Goal: Information Seeking & Learning: Learn about a topic

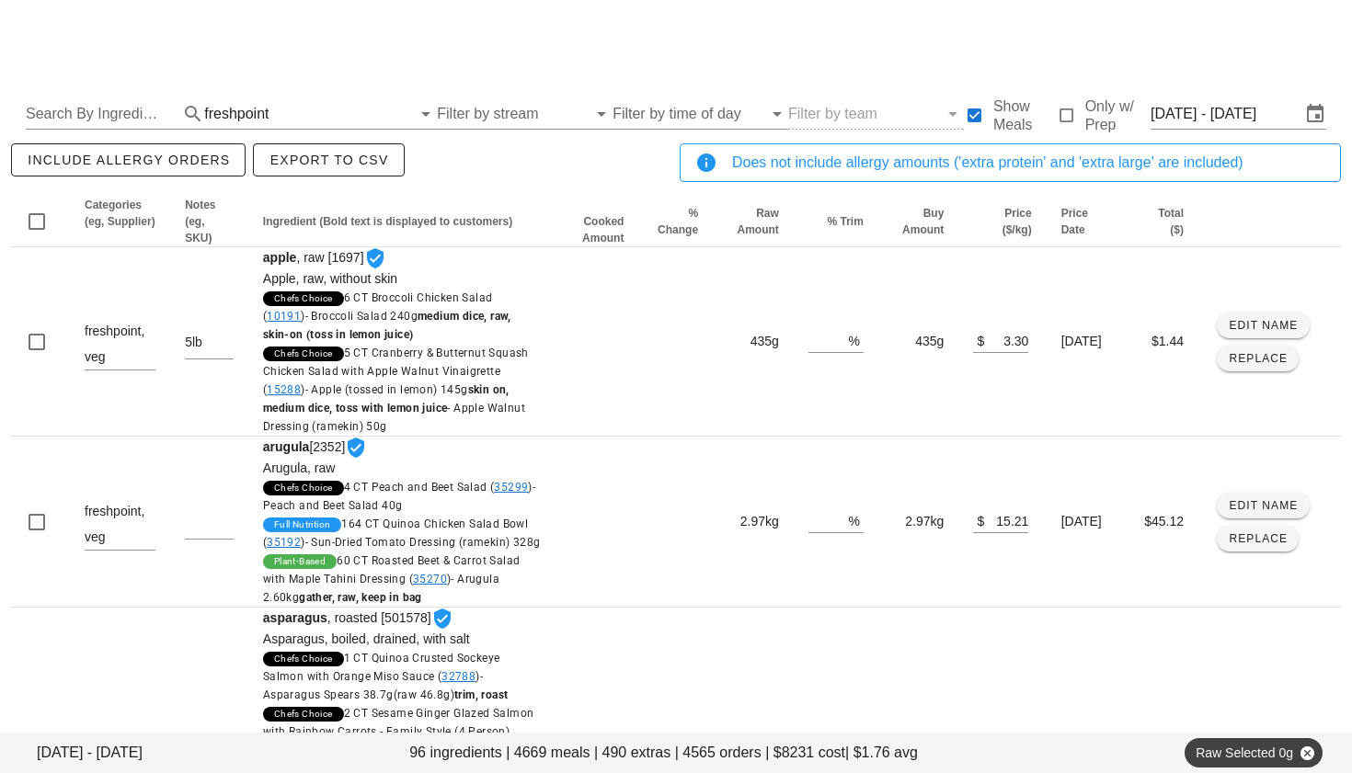
scroll to position [37, 0]
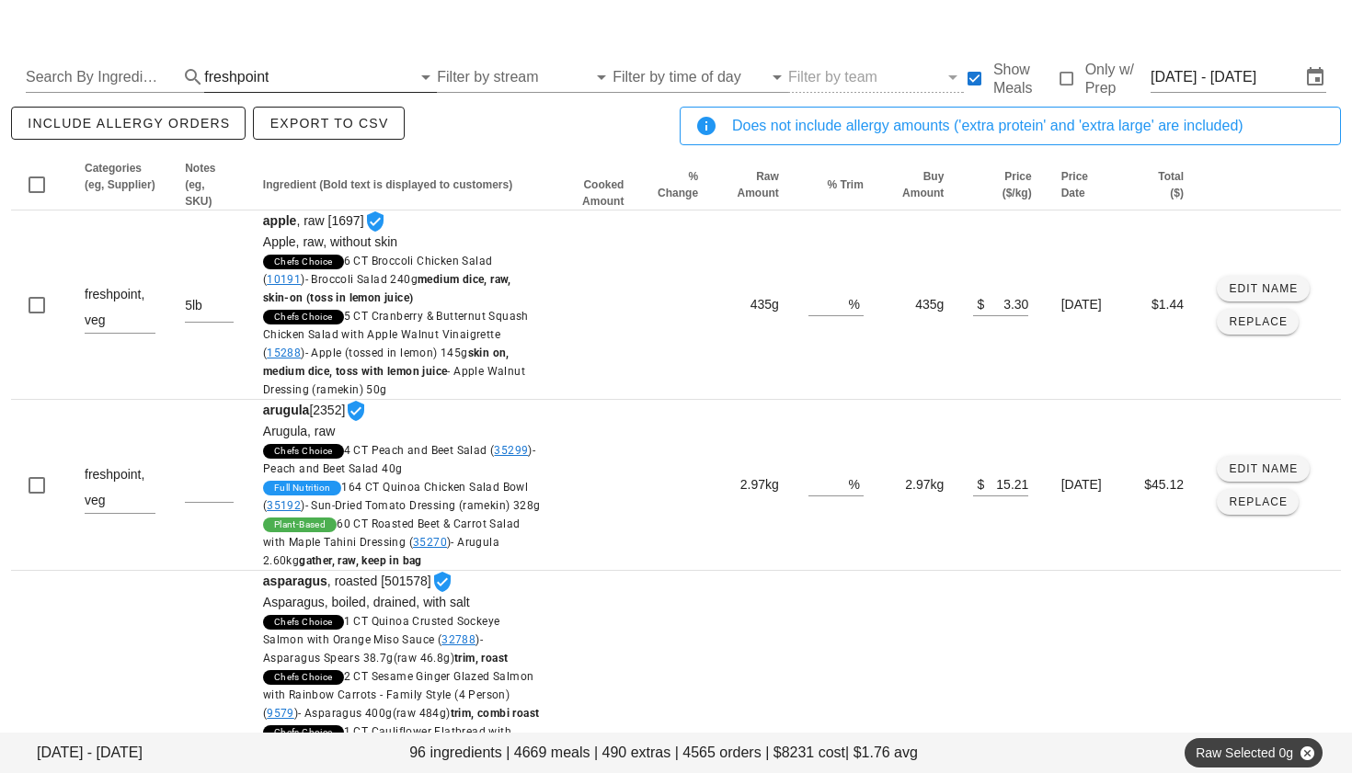
click at [248, 81] on div "freshpoint" at bounding box center [236, 77] width 64 height 17
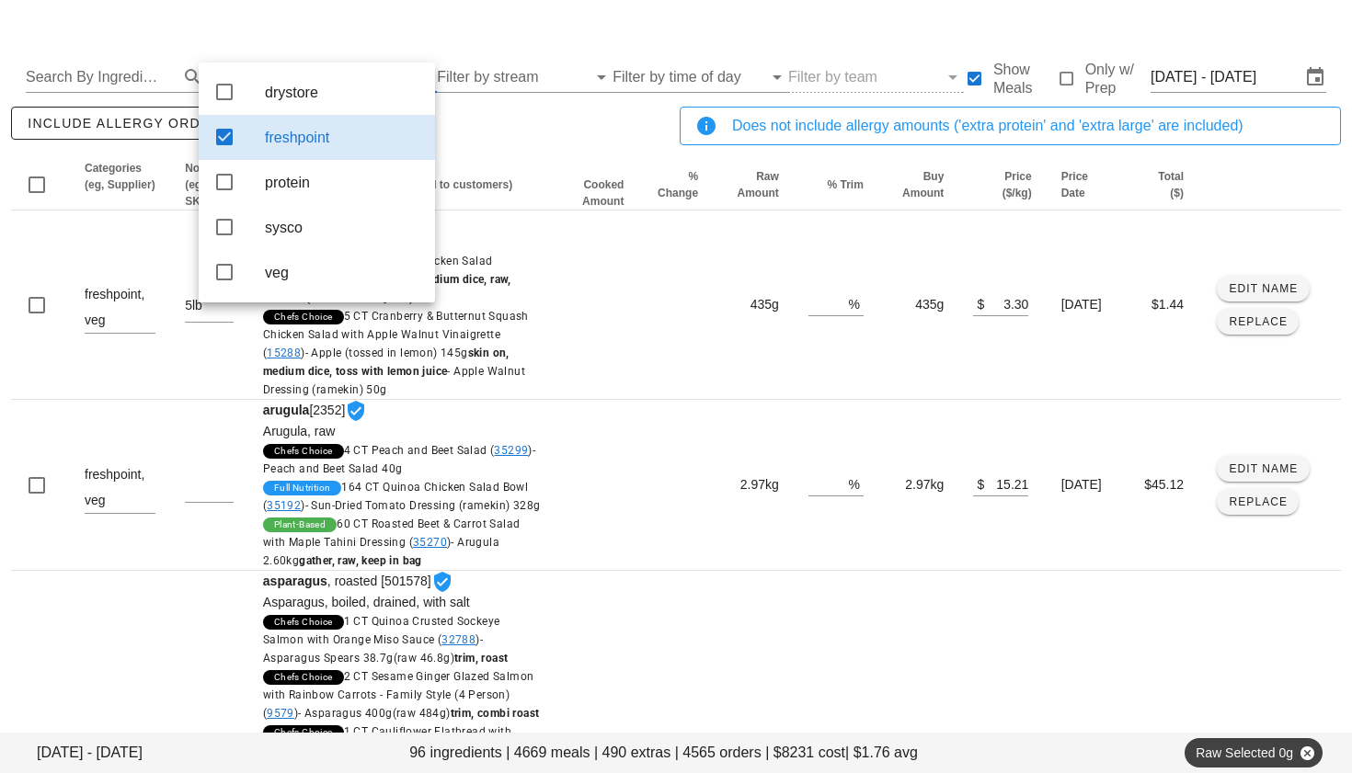
click at [220, 138] on icon at bounding box center [224, 137] width 22 height 22
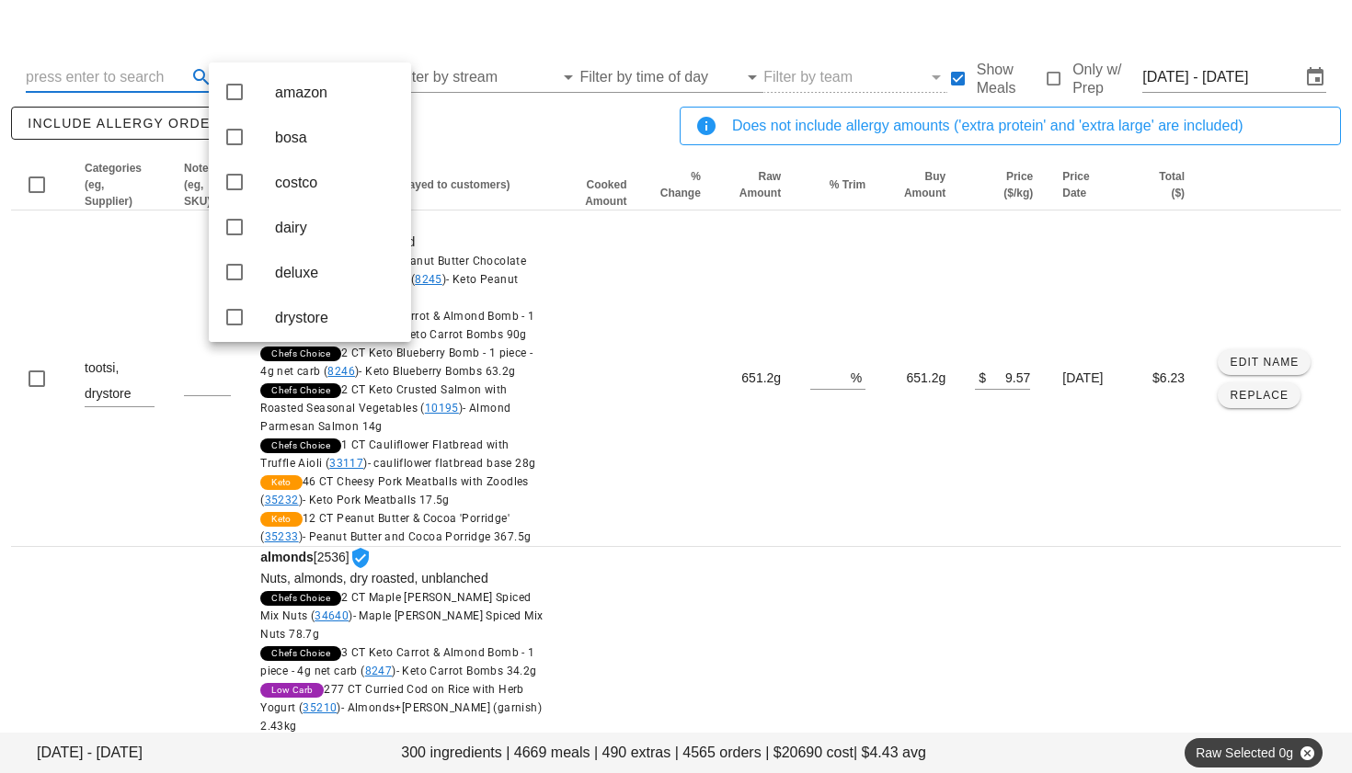
click at [102, 77] on input "text" at bounding box center [104, 77] width 157 height 29
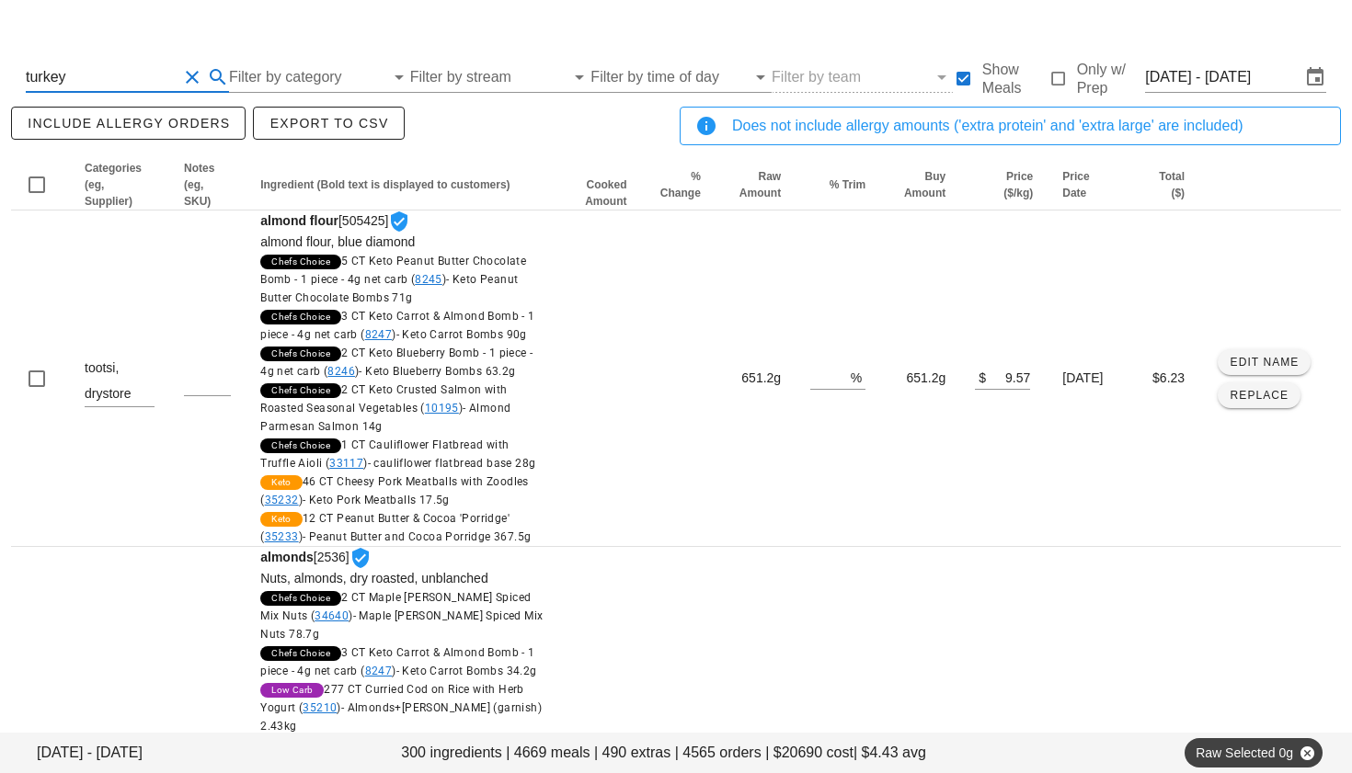
type input "turkey"
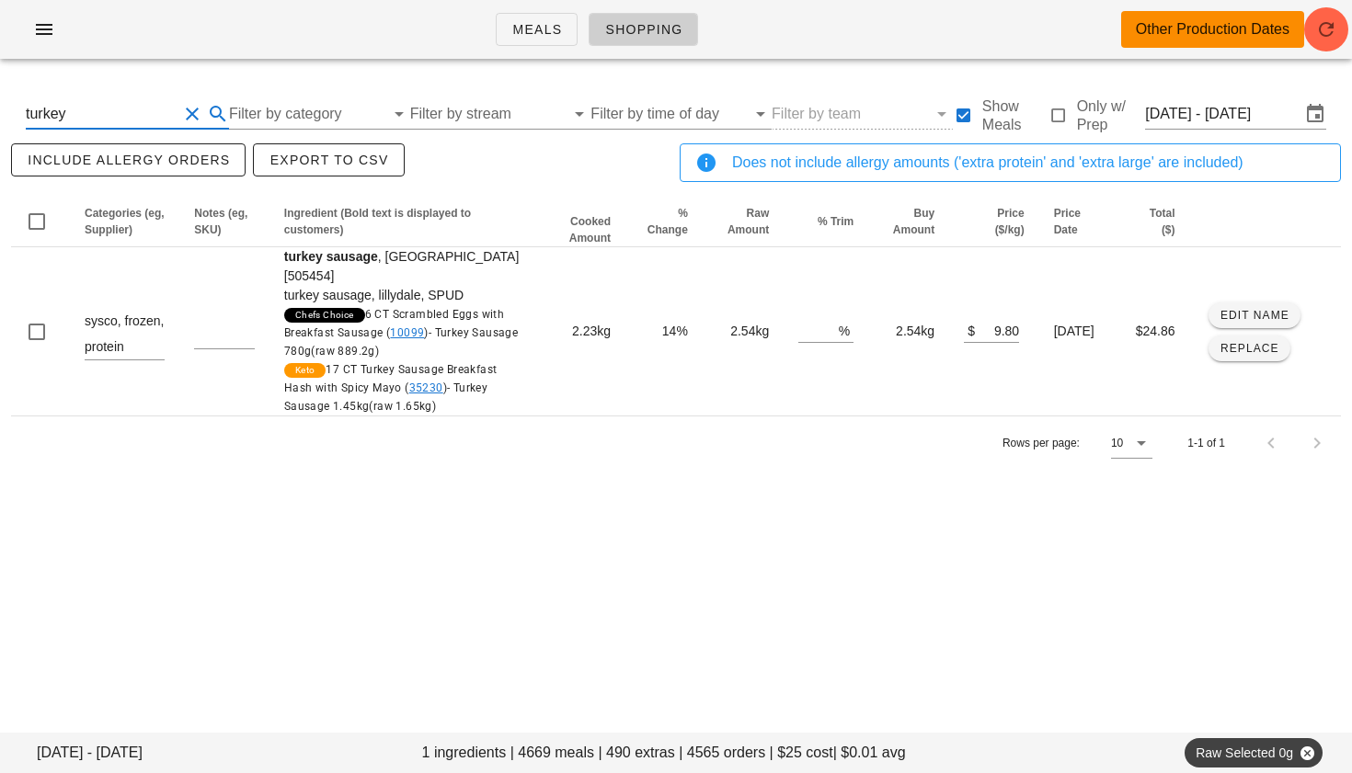
click at [188, 111] on button "Clear Search By Ingredient" at bounding box center [192, 114] width 22 height 22
click at [126, 120] on input "text" at bounding box center [104, 113] width 157 height 29
type input "pork"
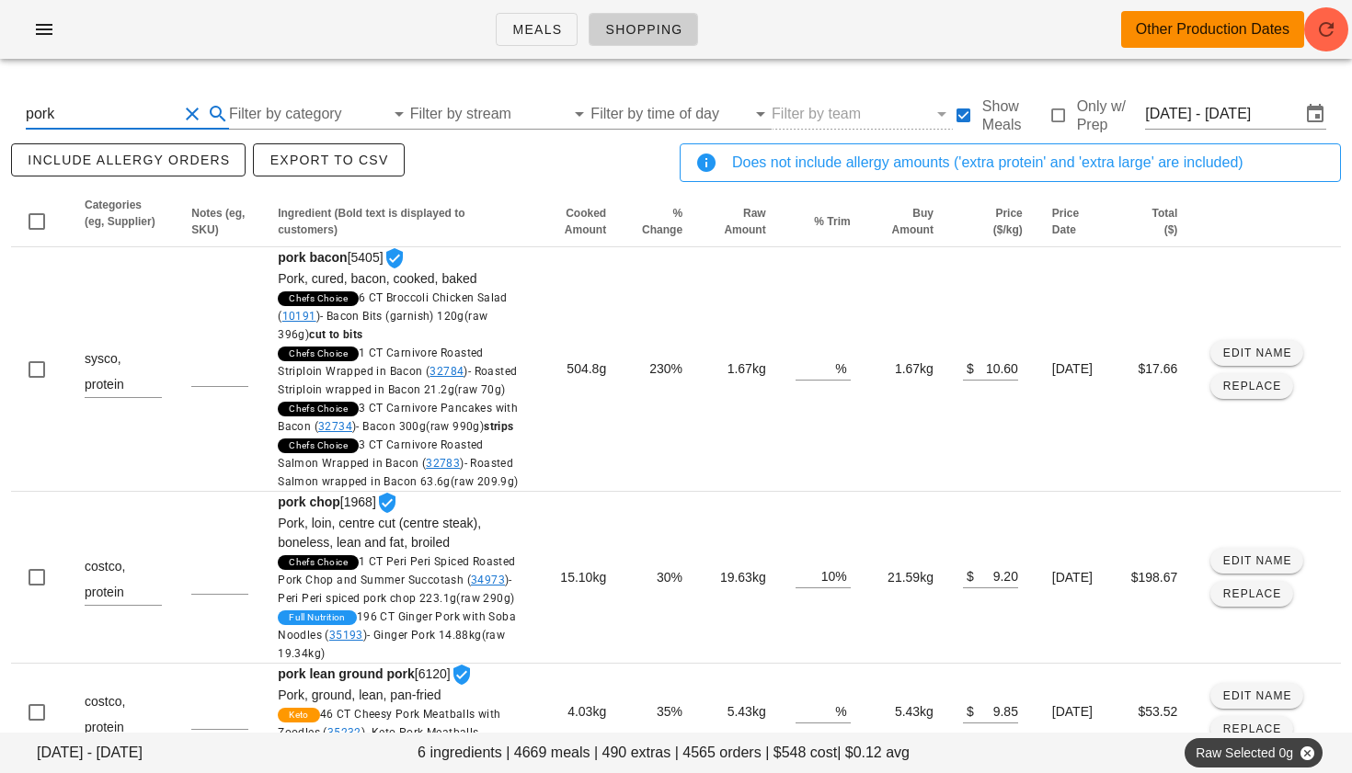
click at [196, 118] on button "Clear Search By Ingredient" at bounding box center [192, 114] width 22 height 22
type input "chicken"
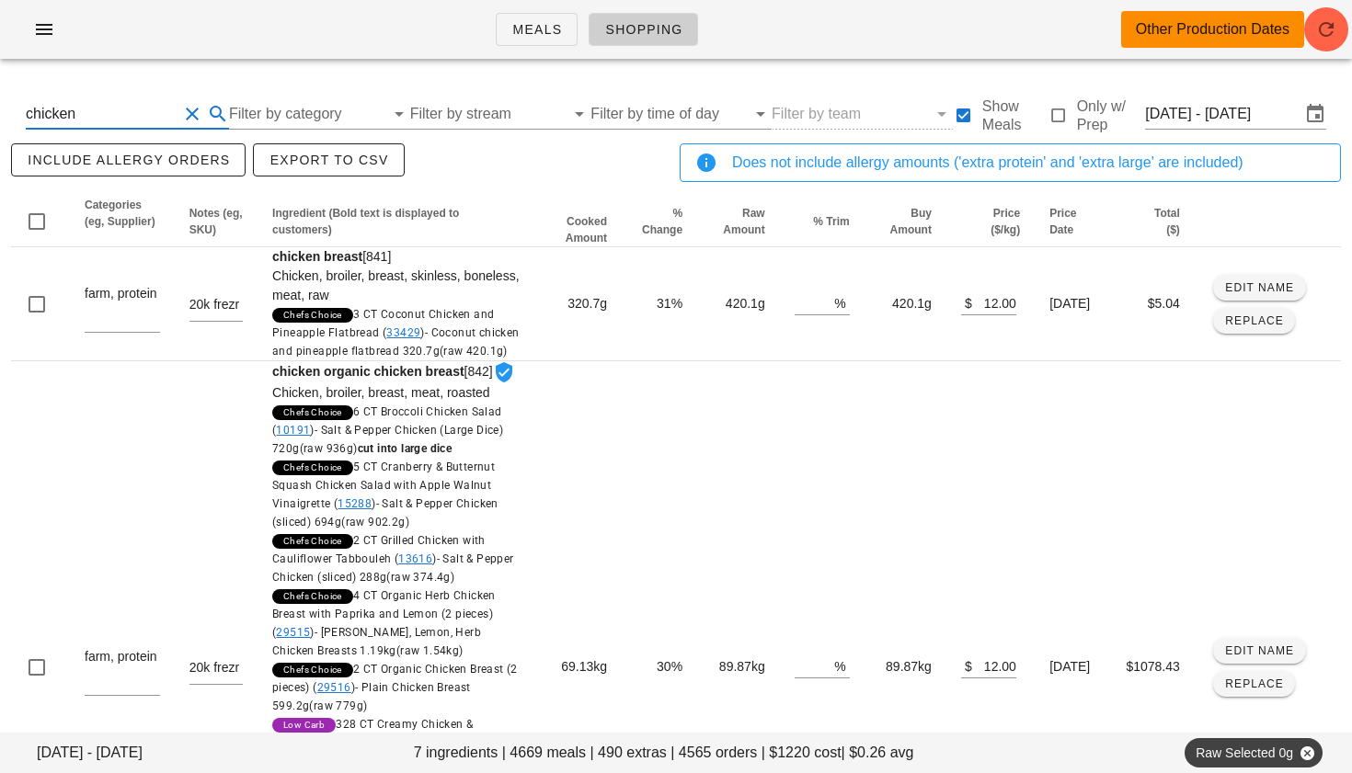
click at [192, 118] on button "Clear Search By Ingredient" at bounding box center [192, 114] width 22 height 22
click at [268, 116] on input "Filter by category" at bounding box center [291, 113] width 158 height 29
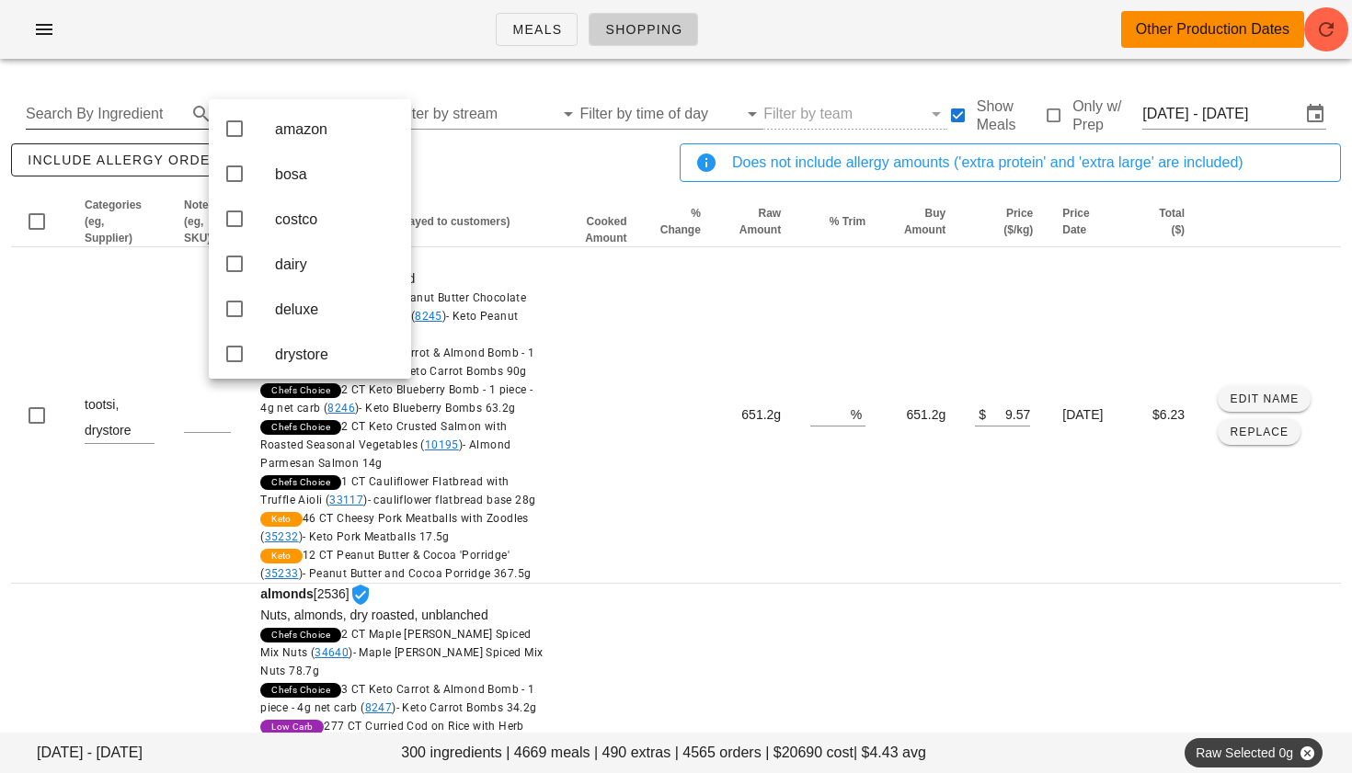
click at [100, 116] on input "Search By Ingredient" at bounding box center [104, 113] width 157 height 29
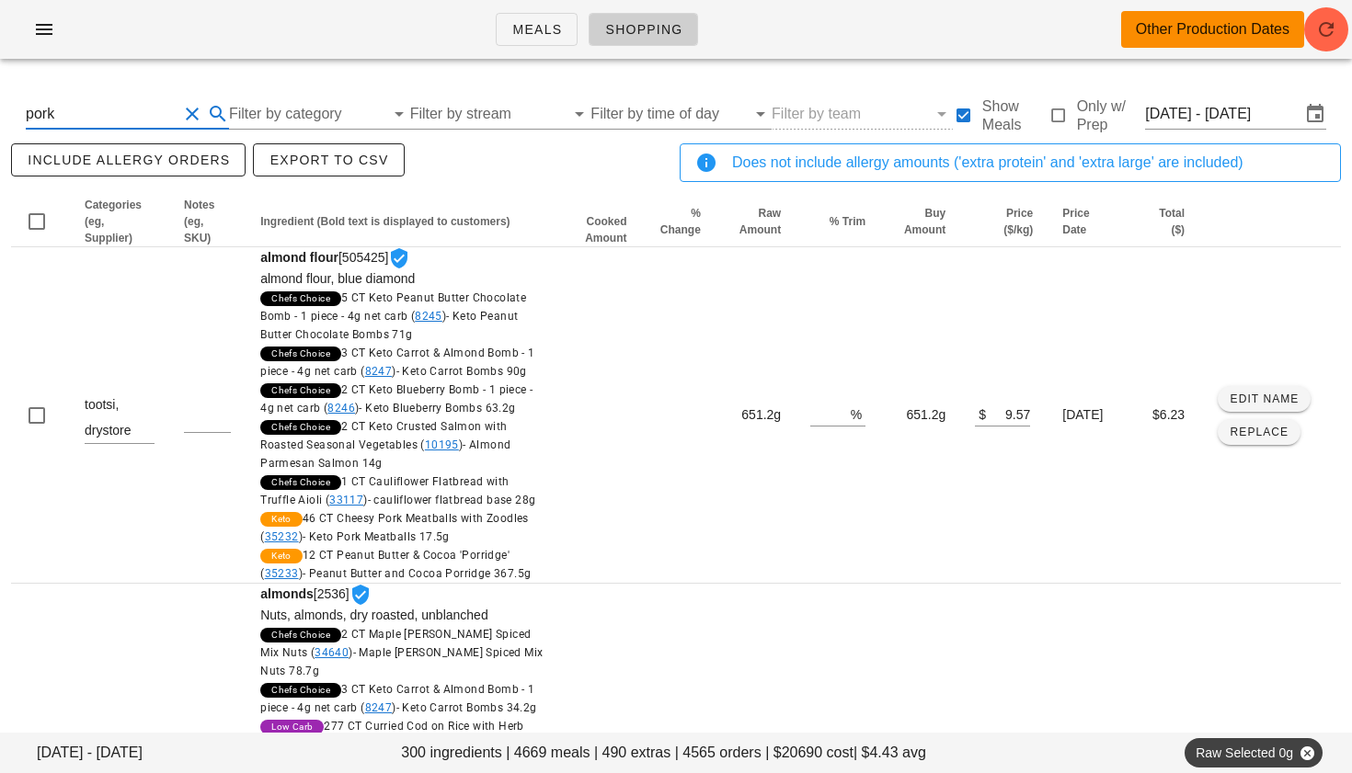
type input "pork"
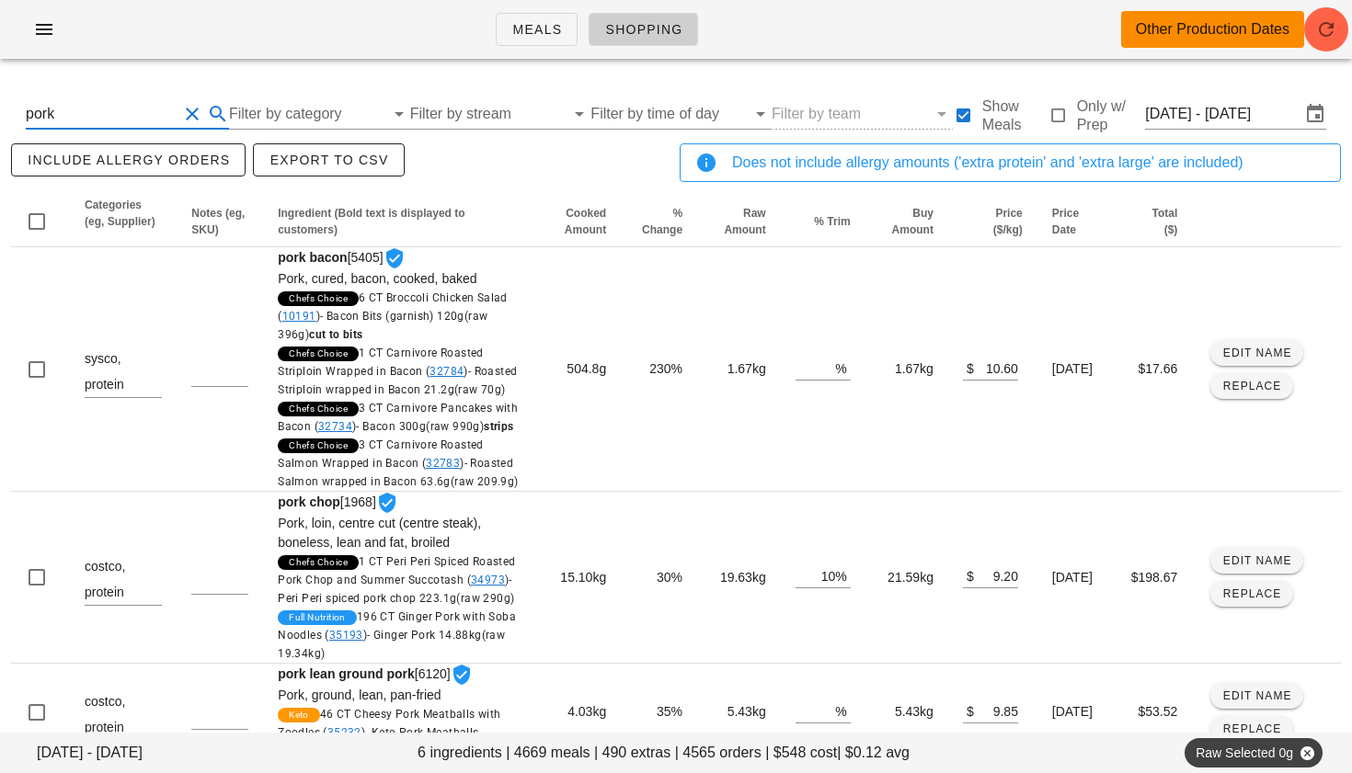
click at [194, 111] on button "Clear Search By Ingredient" at bounding box center [192, 114] width 22 height 22
click at [1329, 31] on icon "button" at bounding box center [1326, 29] width 22 height 22
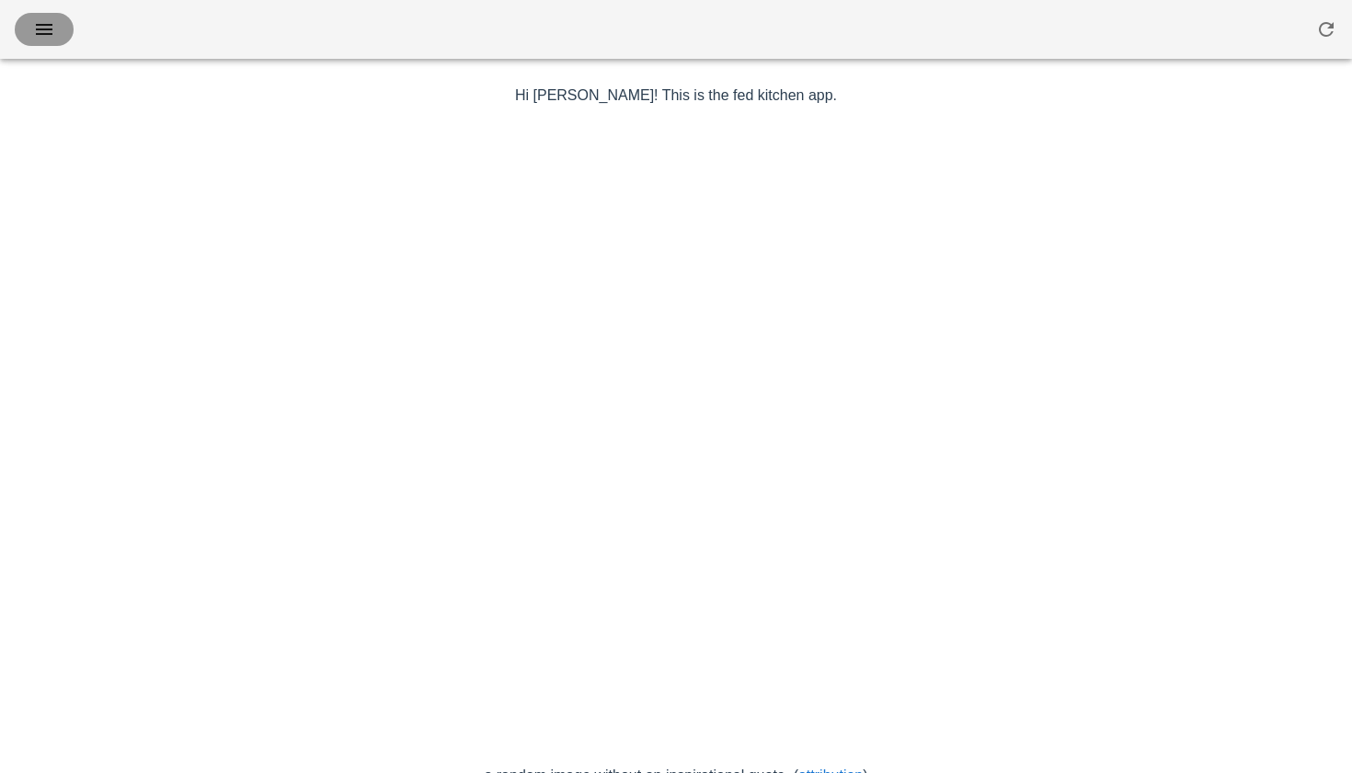
click at [32, 20] on span "button" at bounding box center [43, 29] width 29 height 22
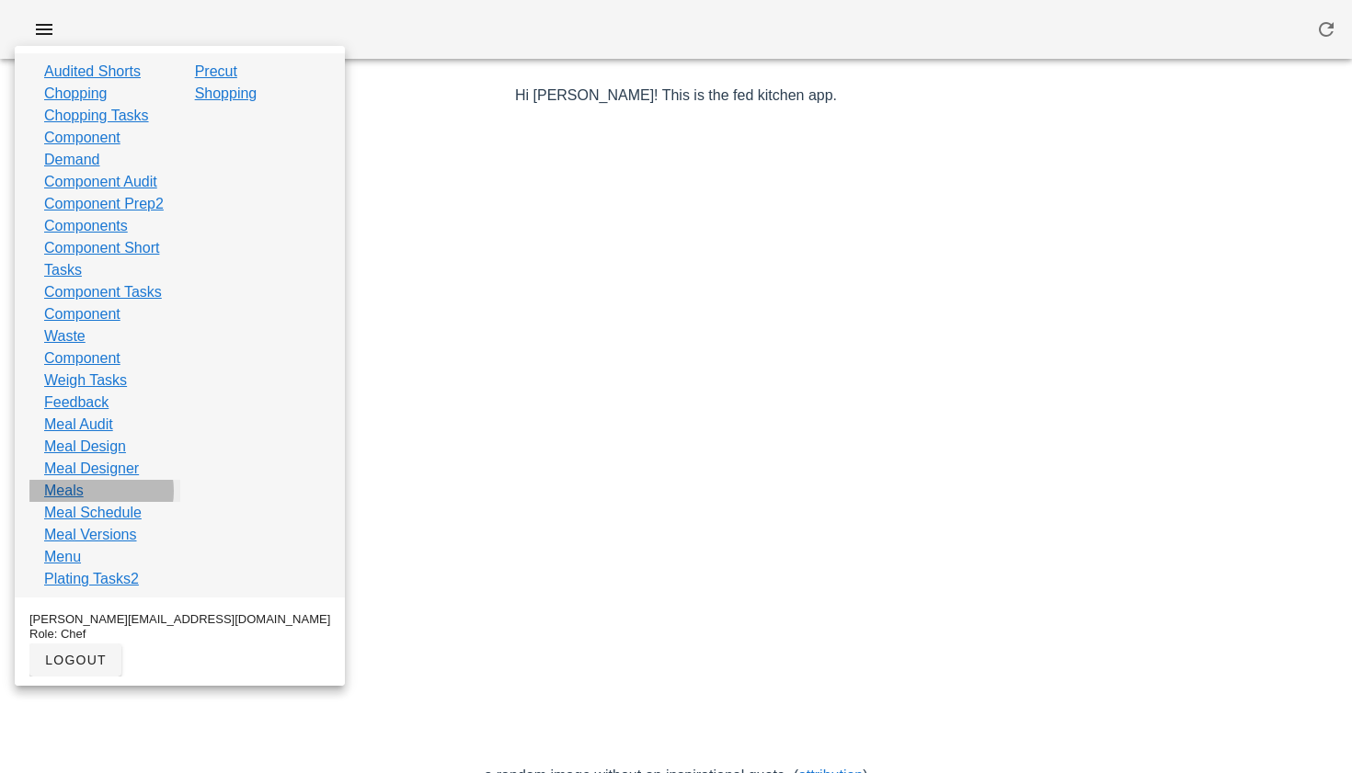
click at [71, 502] on link "Meals" at bounding box center [64, 491] width 40 height 22
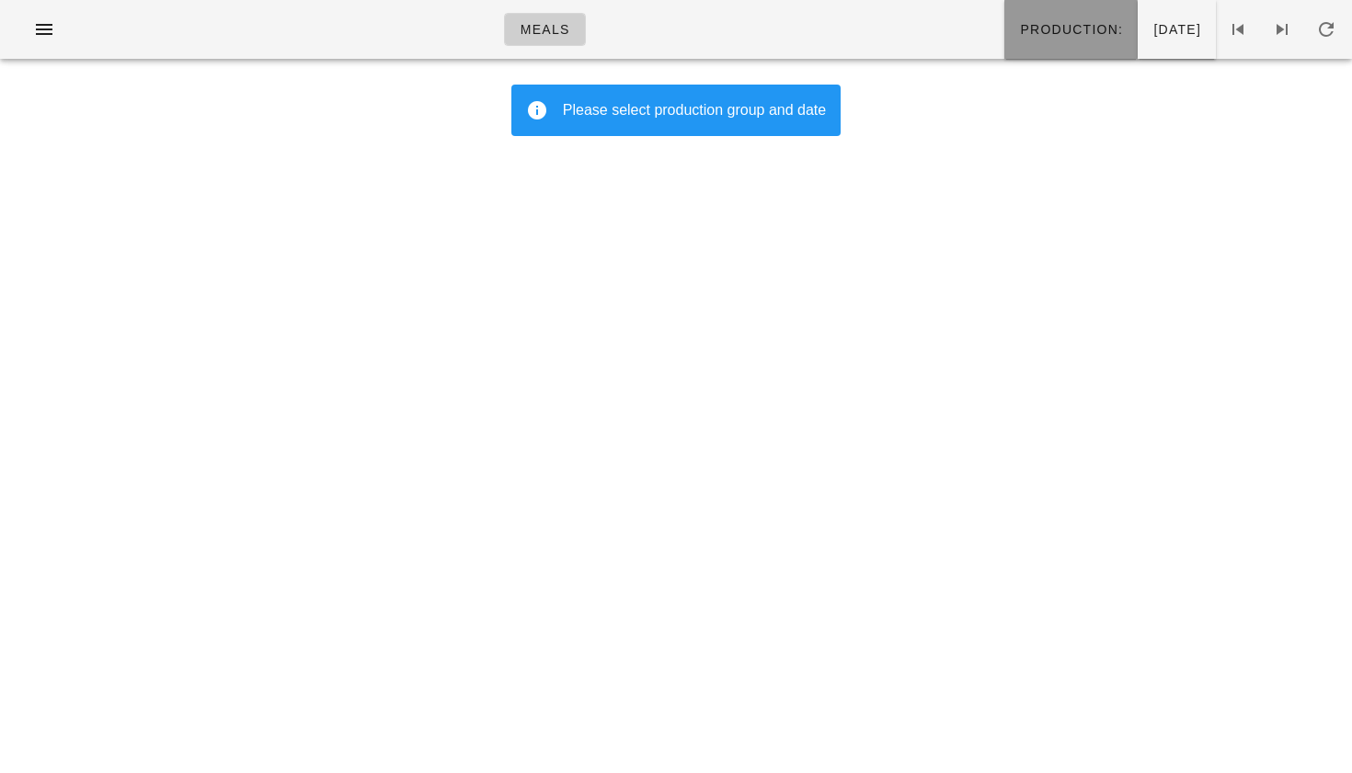
click at [1034, 23] on span "Production:" at bounding box center [1071, 29] width 104 height 15
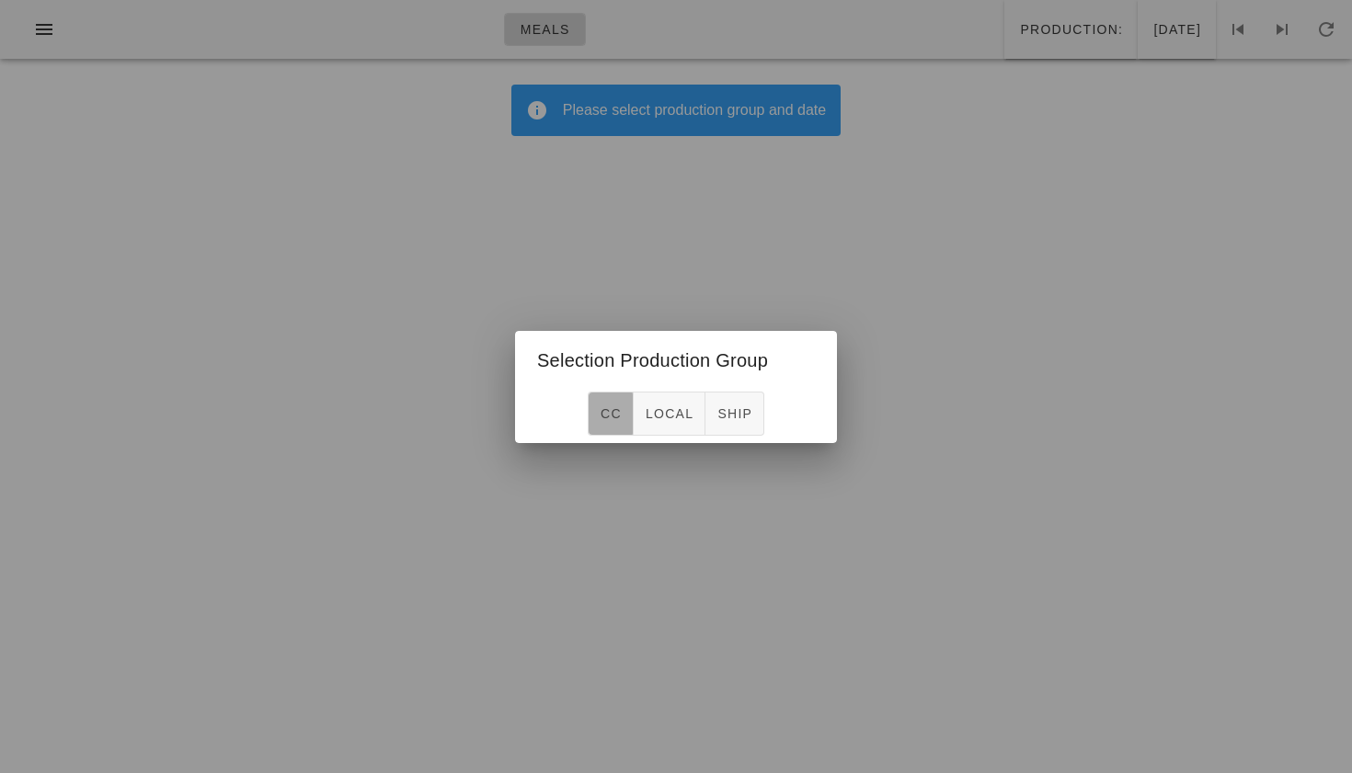
click at [614, 416] on span "CC" at bounding box center [610, 413] width 22 height 15
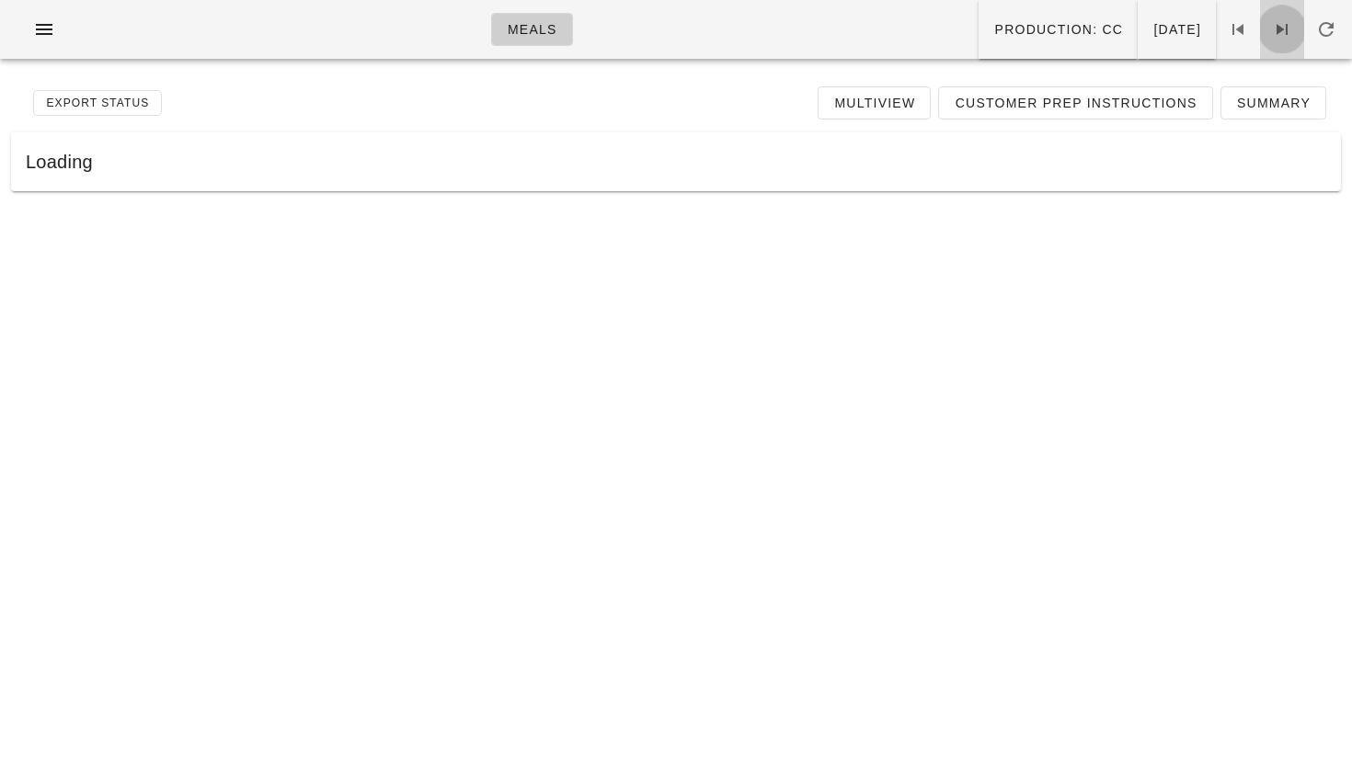
click at [1283, 31] on icon at bounding box center [1282, 29] width 22 height 22
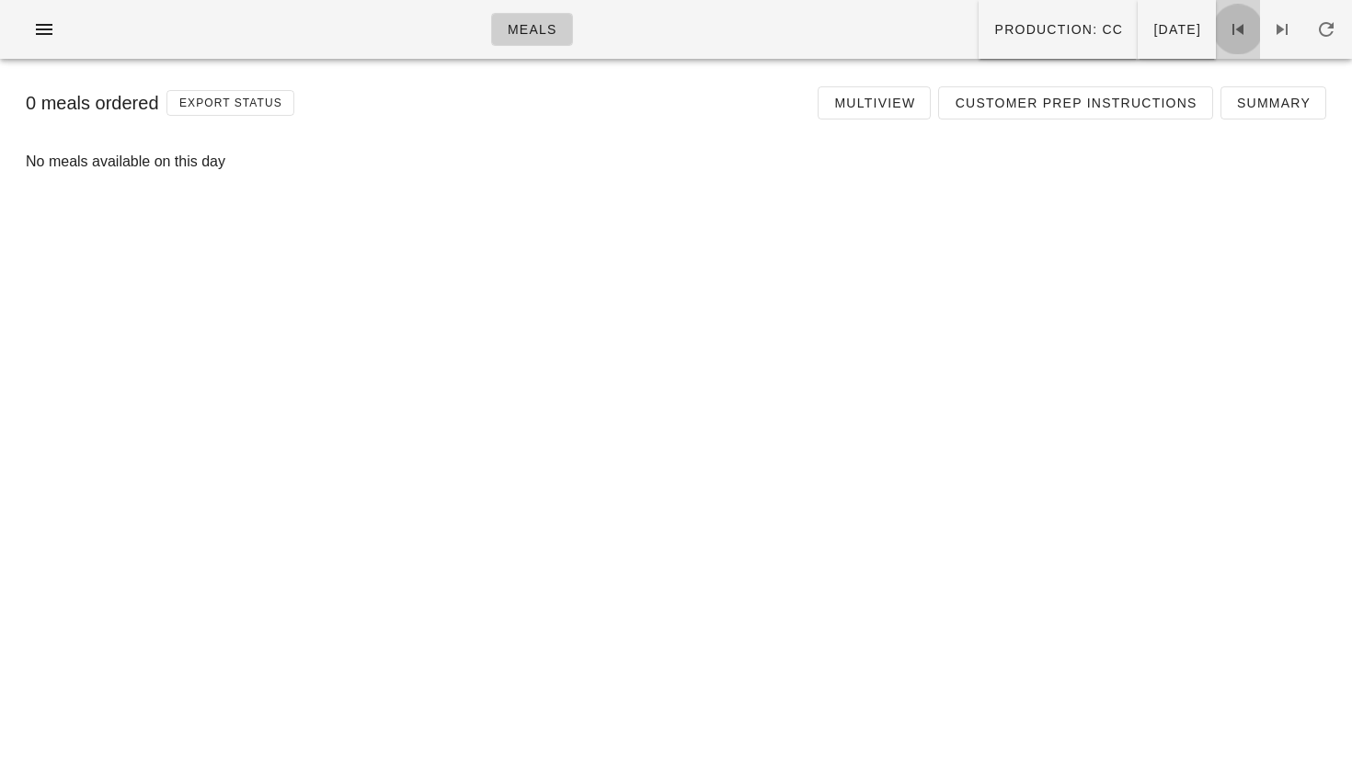
click at [1250, 28] on span at bounding box center [1238, 29] width 44 height 22
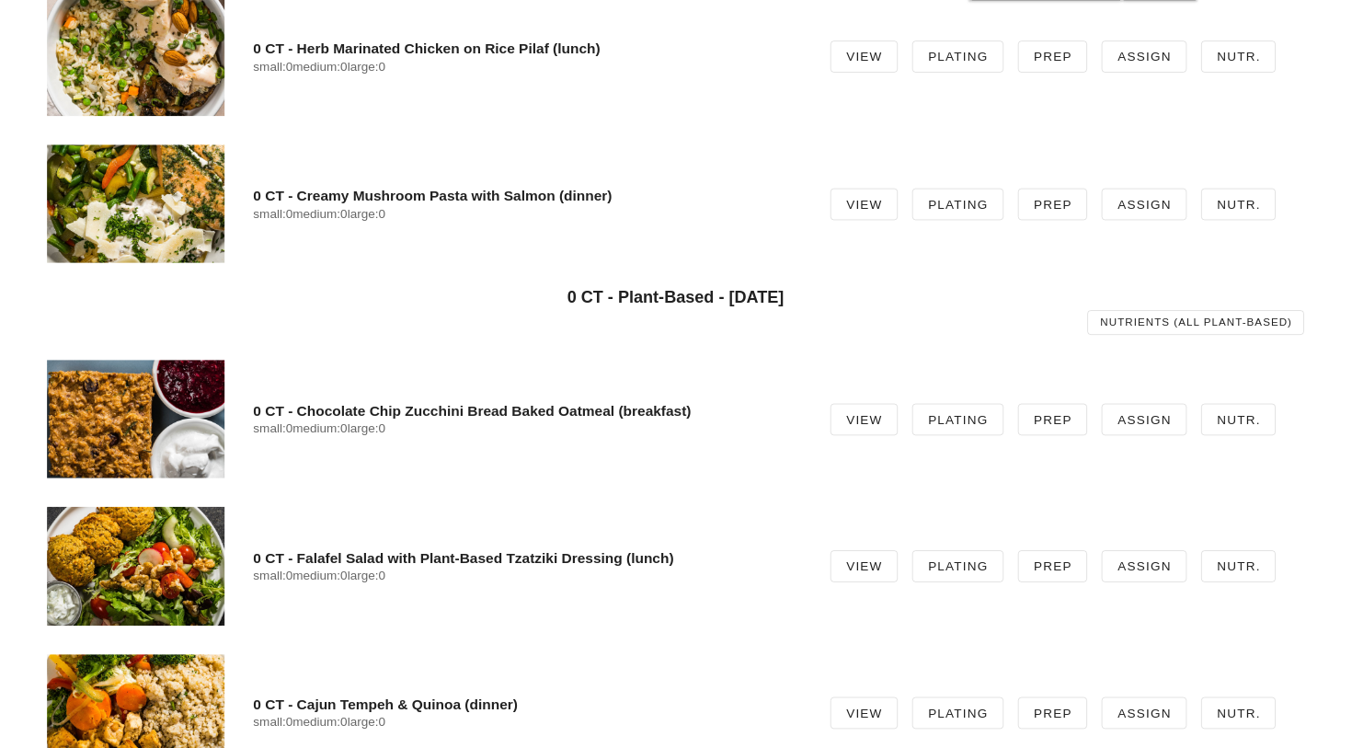
scroll to position [1891, 0]
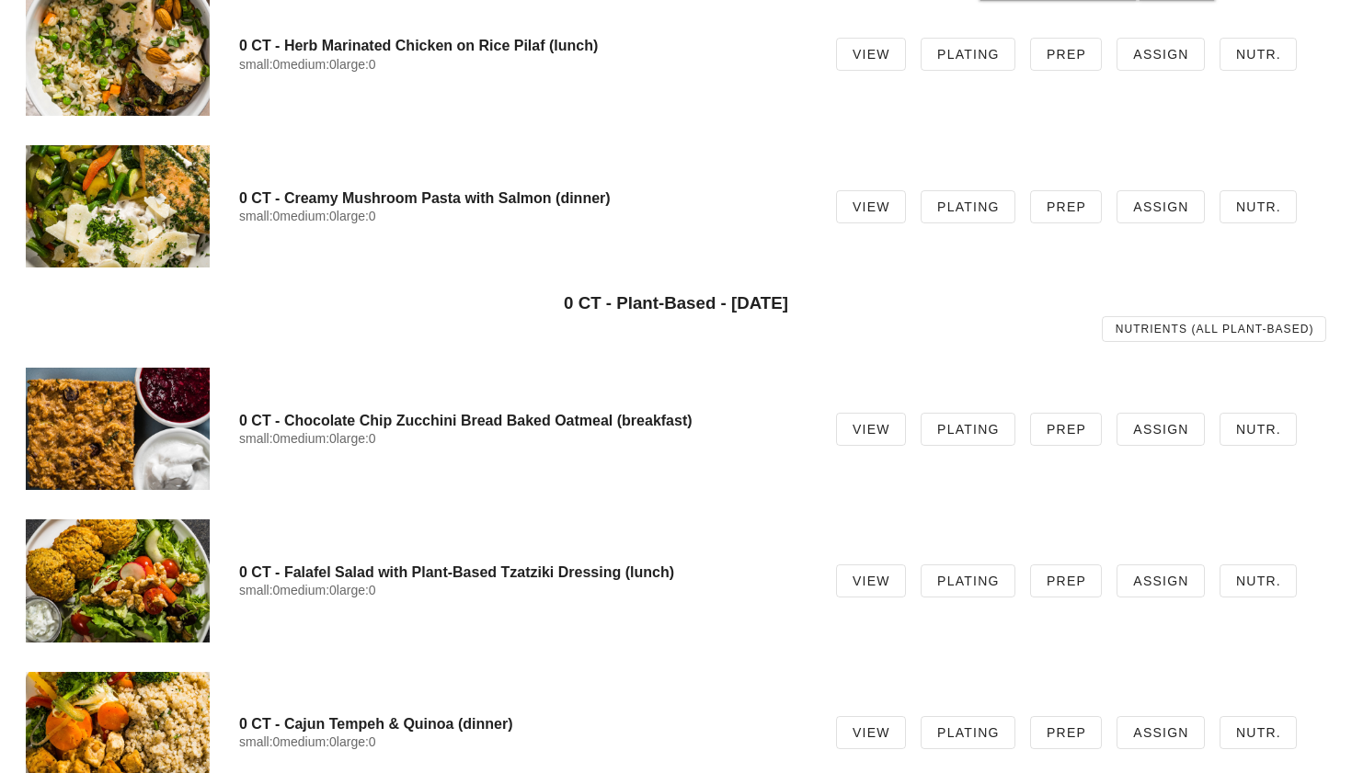
click at [142, 433] on div at bounding box center [118, 429] width 184 height 122
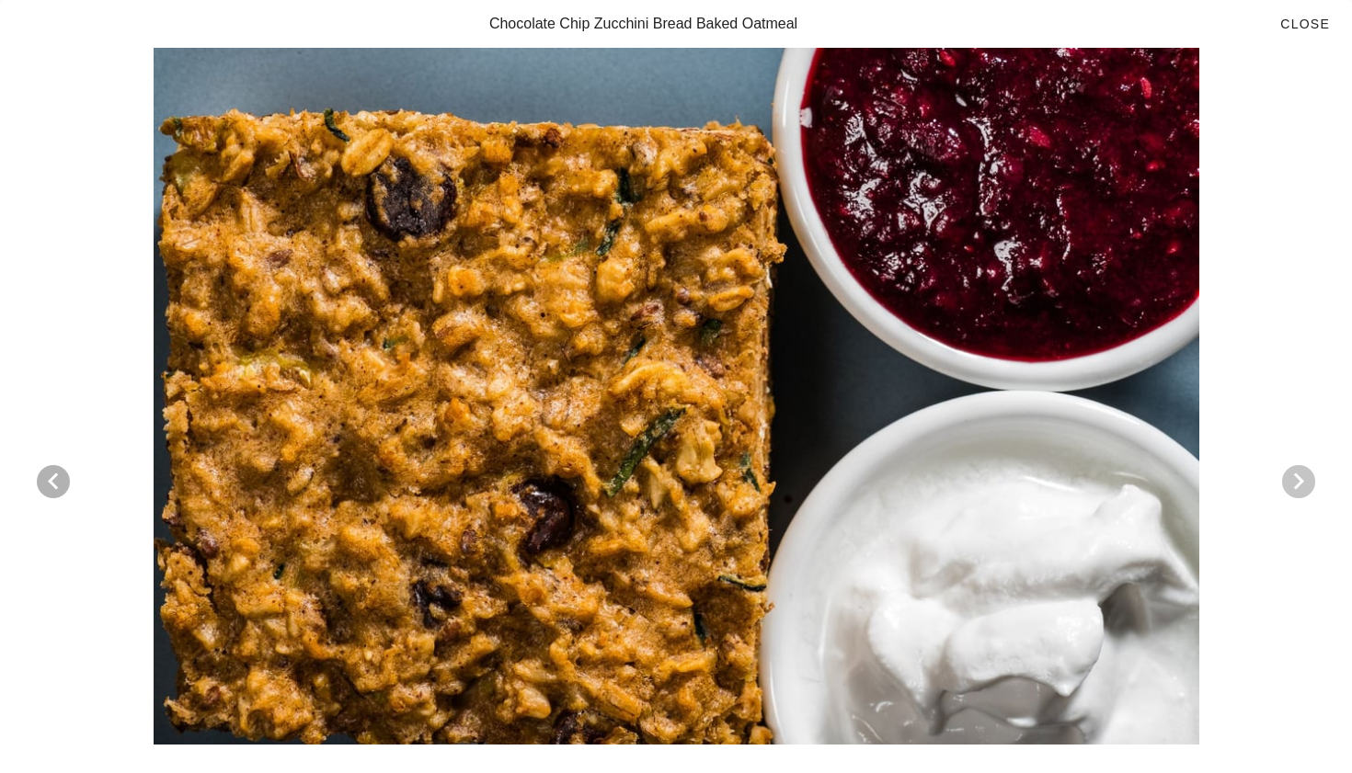
click at [1295, 484] on icon "Next visual" at bounding box center [1298, 482] width 22 height 22
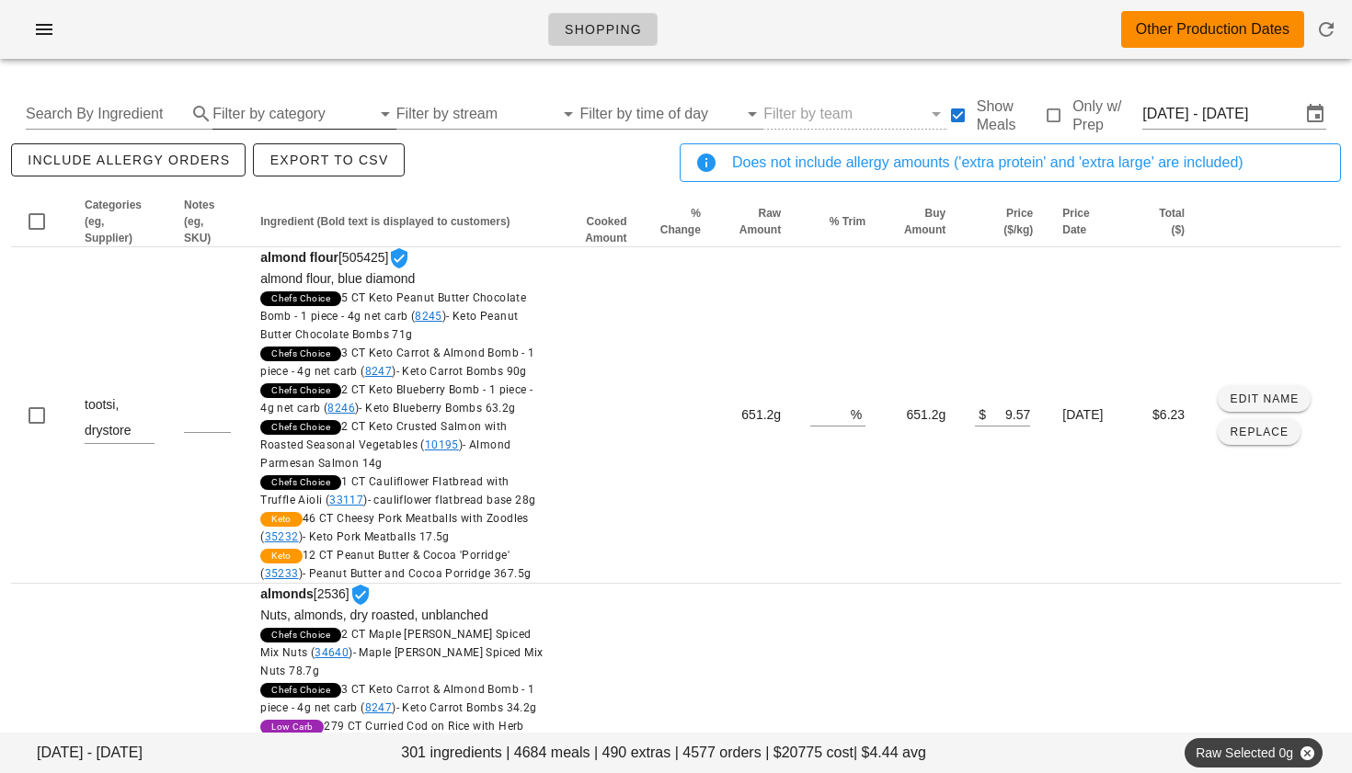
click at [220, 109] on input "Filter by category" at bounding box center [291, 113] width 158 height 29
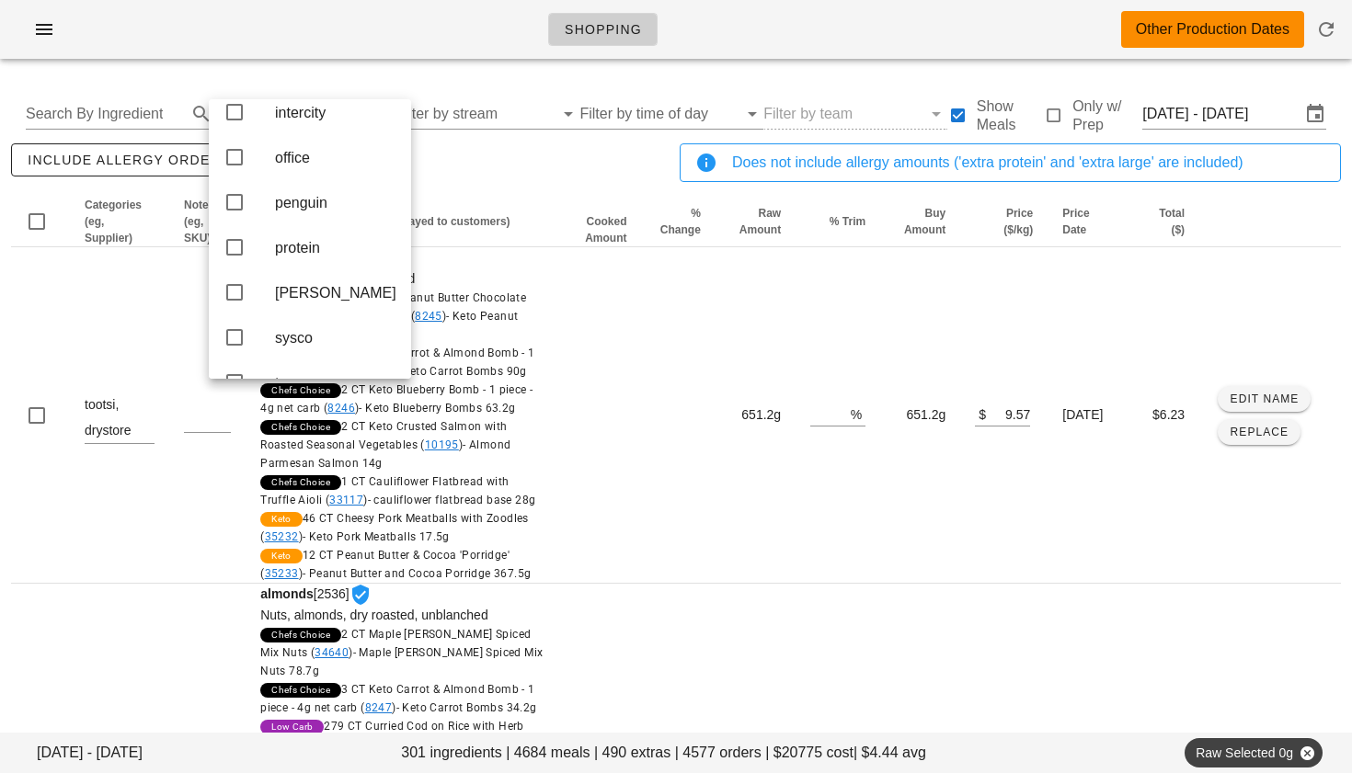
scroll to position [424, 0]
click at [234, 211] on icon at bounding box center [234, 200] width 22 height 22
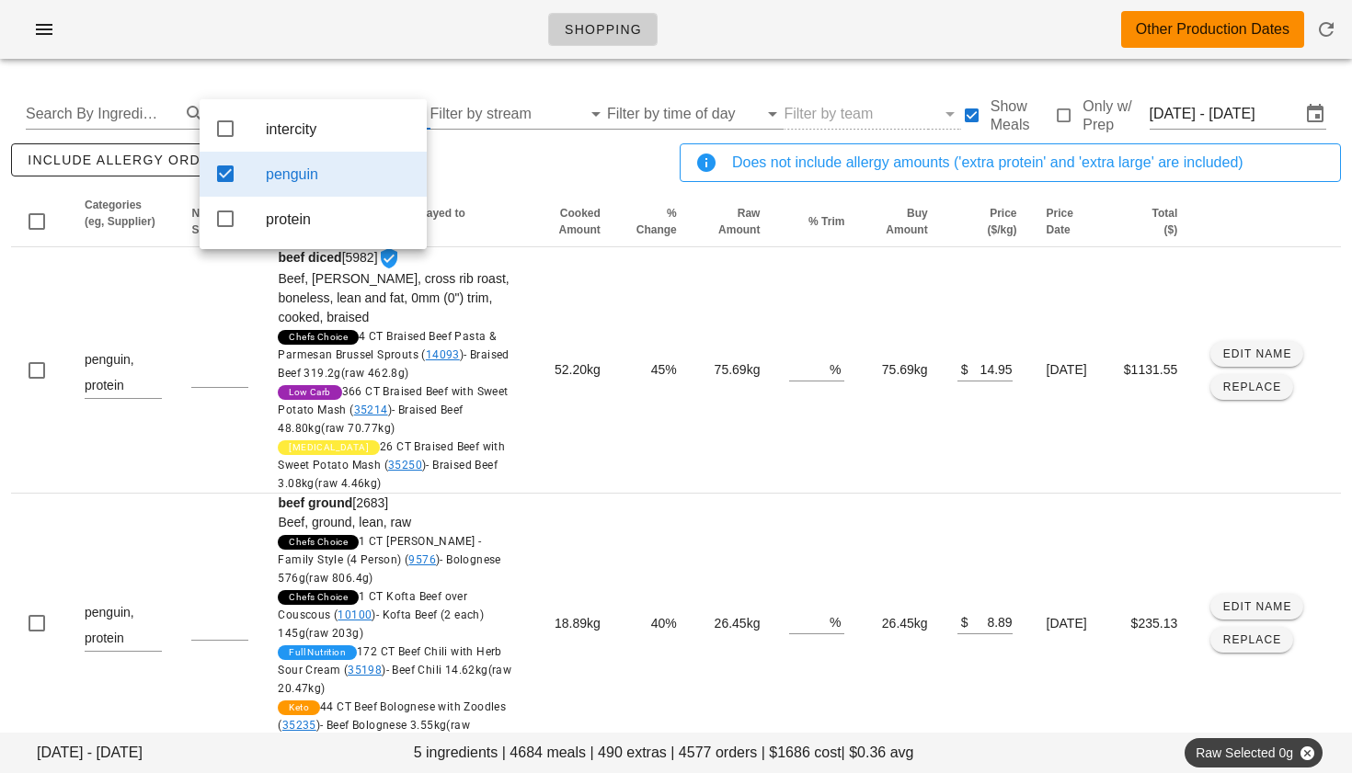
scroll to position [0, 0]
click at [217, 124] on icon at bounding box center [225, 129] width 22 height 22
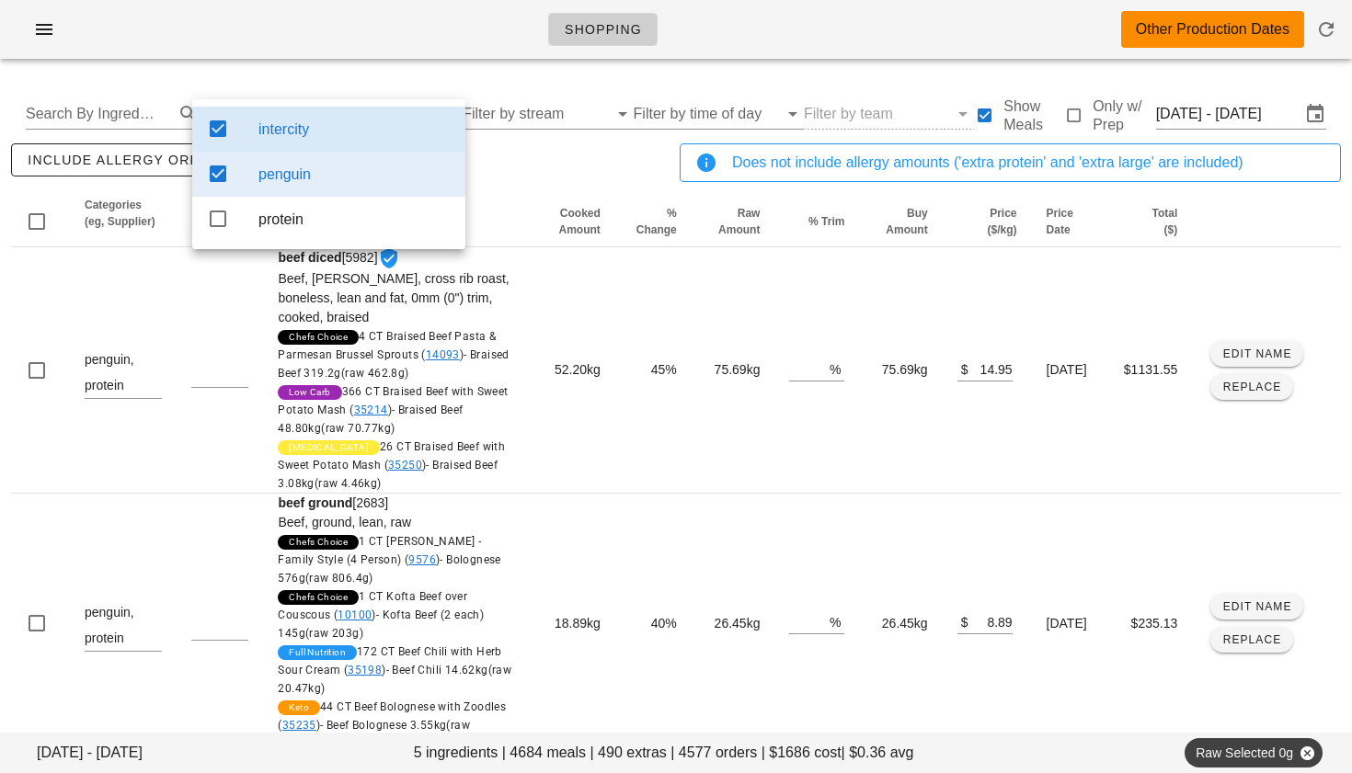
click at [518, 174] on div "include allergy orders Export to CSV" at bounding box center [341, 170] width 668 height 61
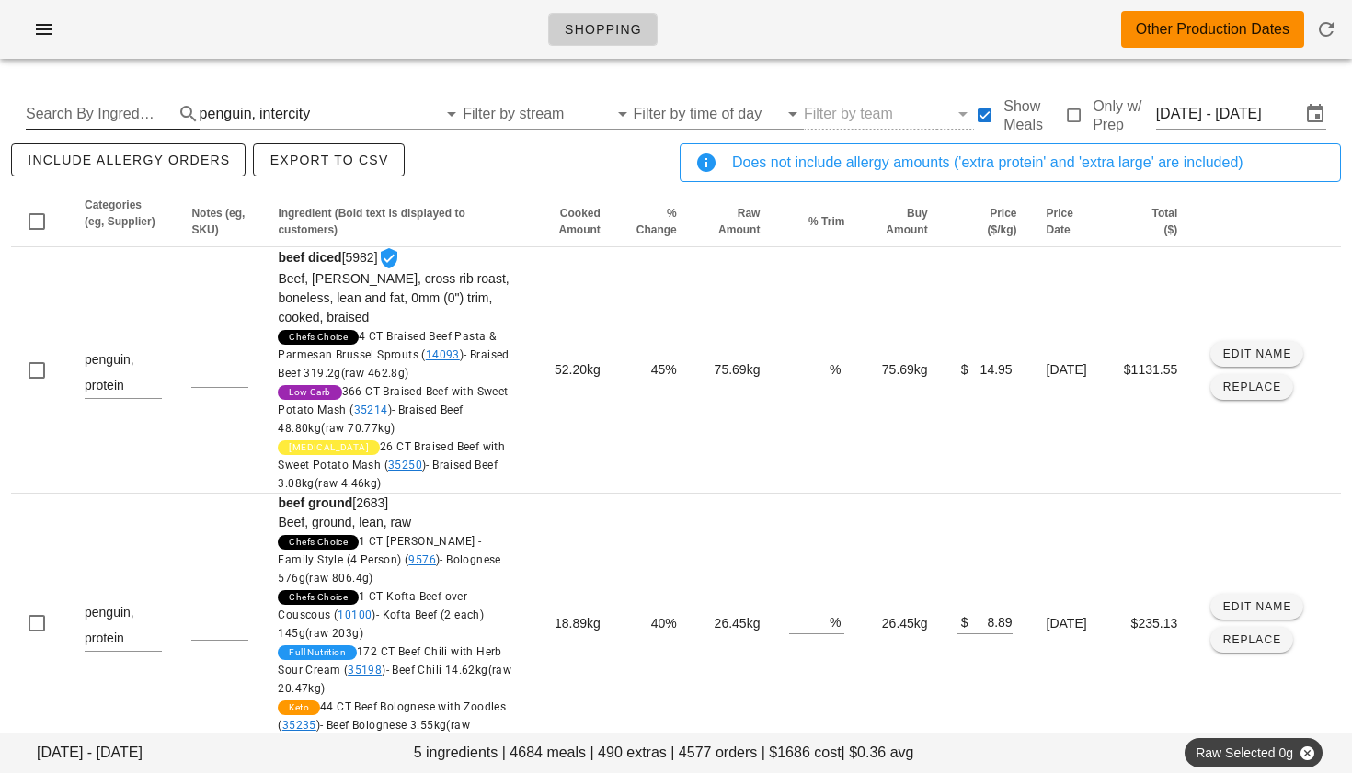
click at [100, 118] on input "Search By Ingredient" at bounding box center [98, 113] width 144 height 29
type input "flank"
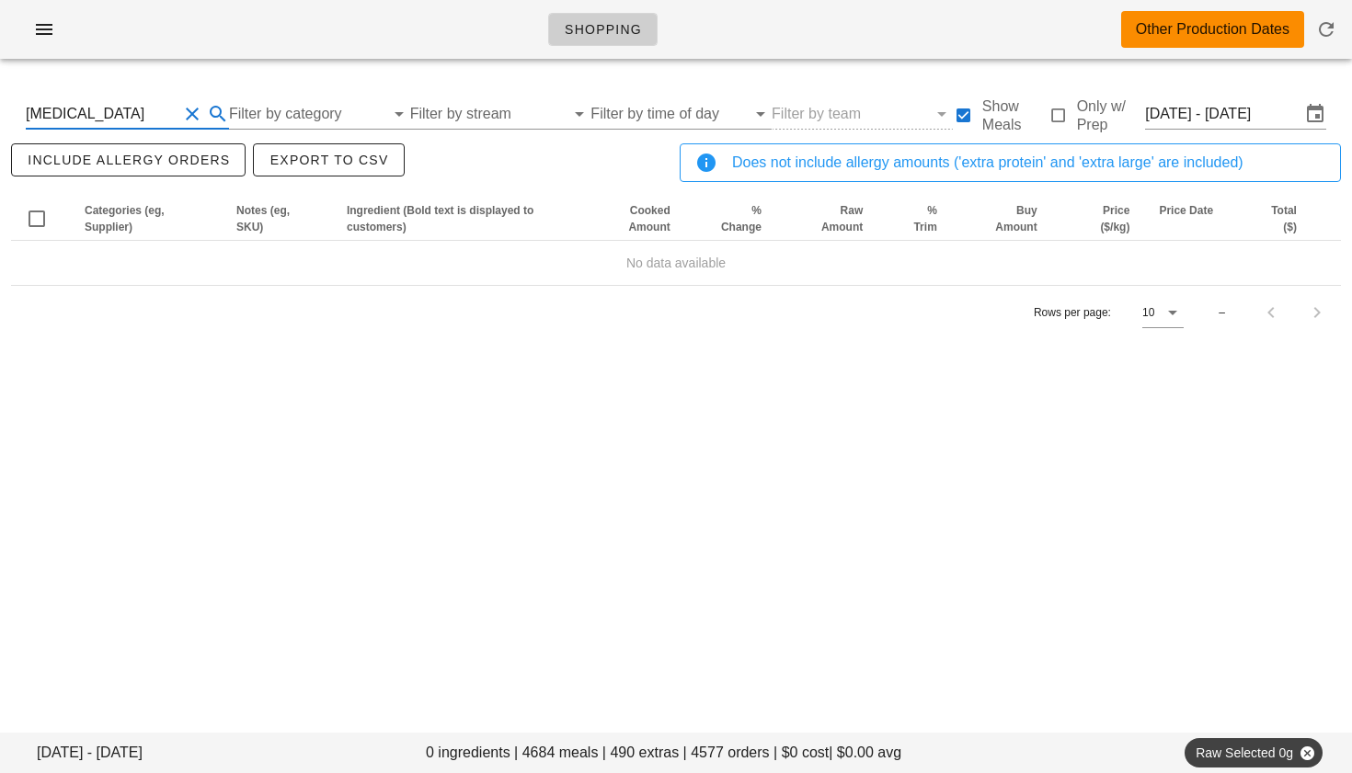
click at [186, 110] on button "Clear Search By Ingredient" at bounding box center [192, 114] width 22 height 22
click at [153, 120] on input "text" at bounding box center [104, 113] width 157 height 29
type input "strip"
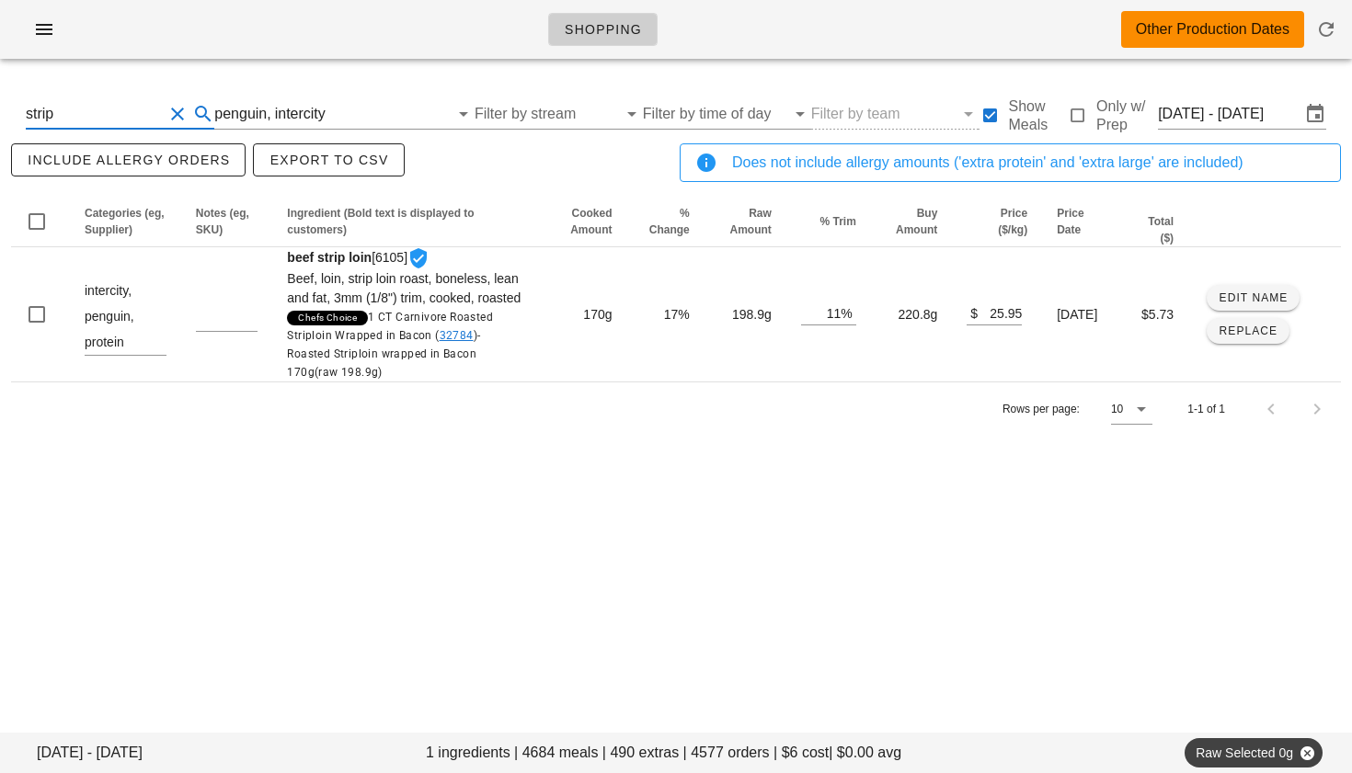
click at [169, 108] on button "Clear Search By Ingredient" at bounding box center [177, 114] width 22 height 22
click at [338, 120] on input "text" at bounding box center [375, 113] width 123 height 29
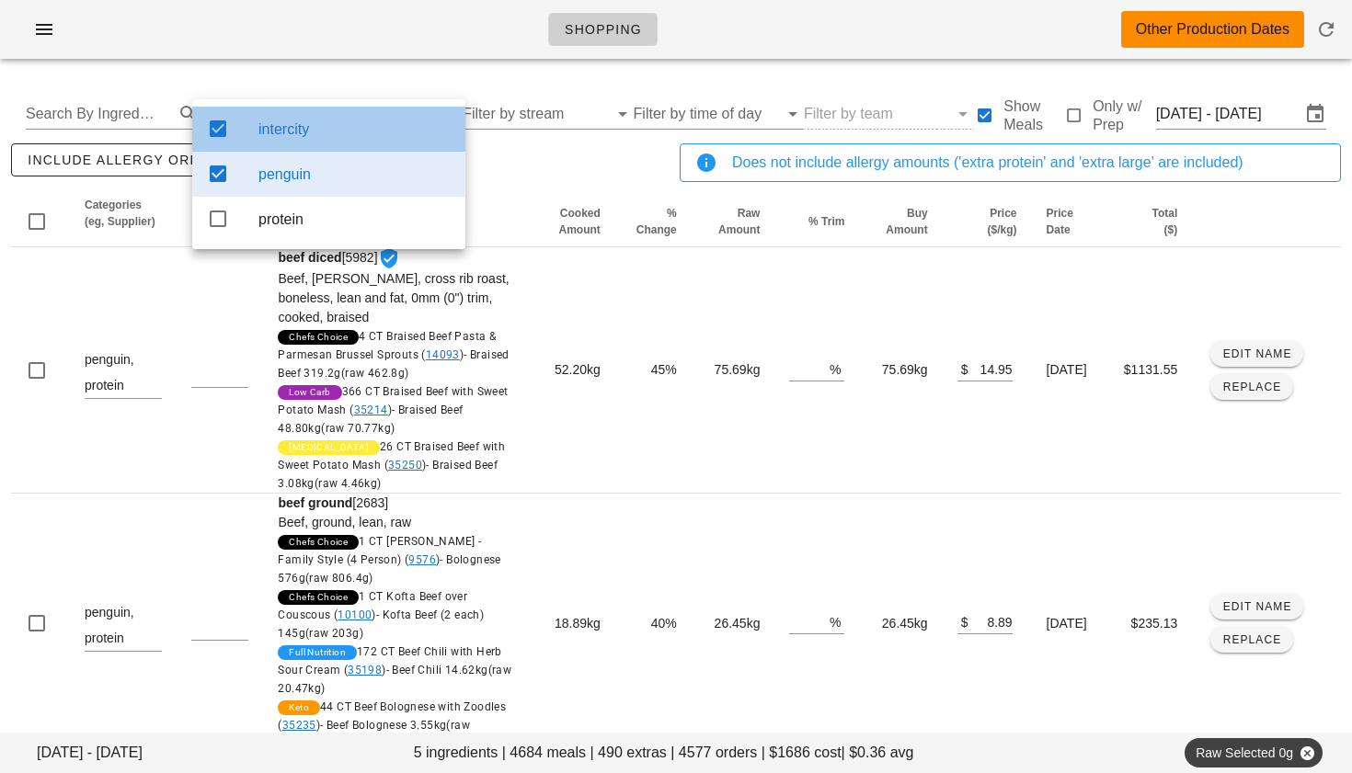
click at [215, 126] on icon at bounding box center [218, 129] width 22 height 22
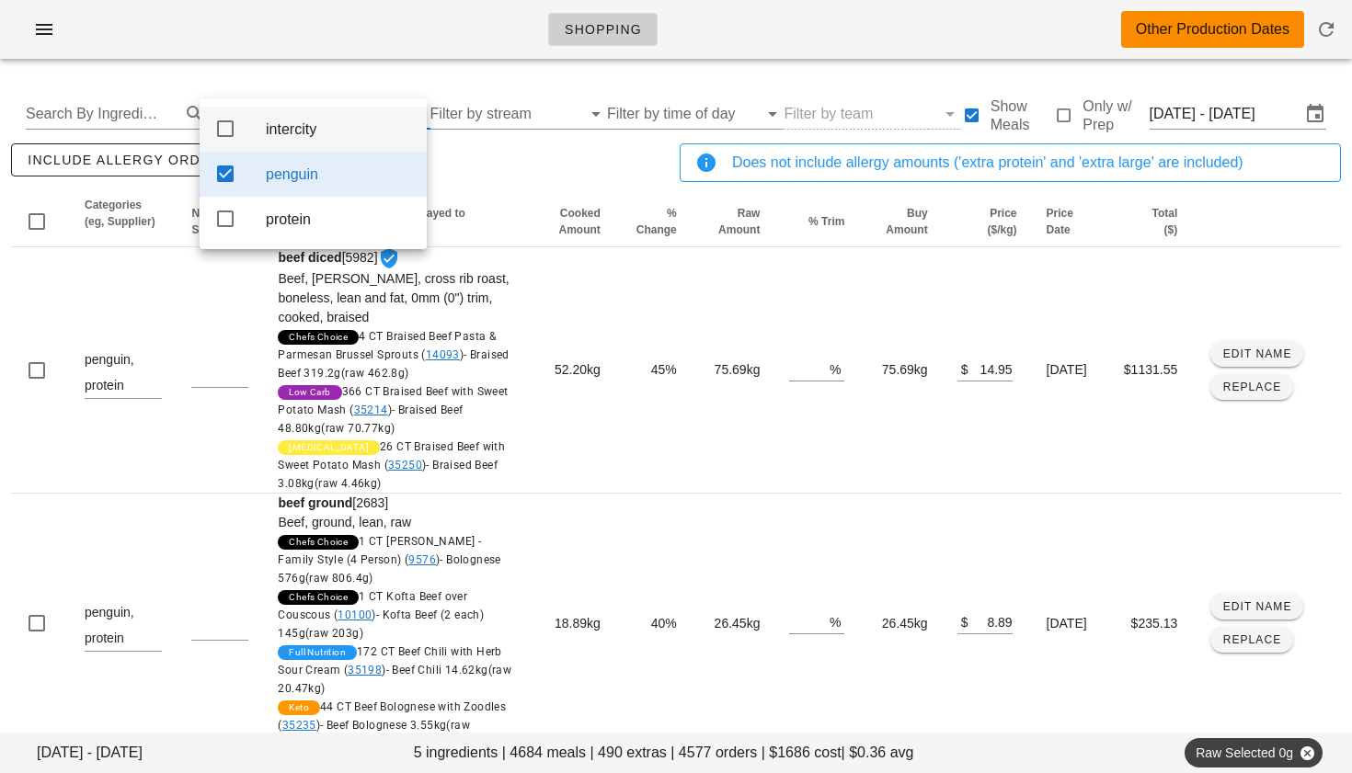
click at [233, 127] on icon at bounding box center [225, 129] width 22 height 22
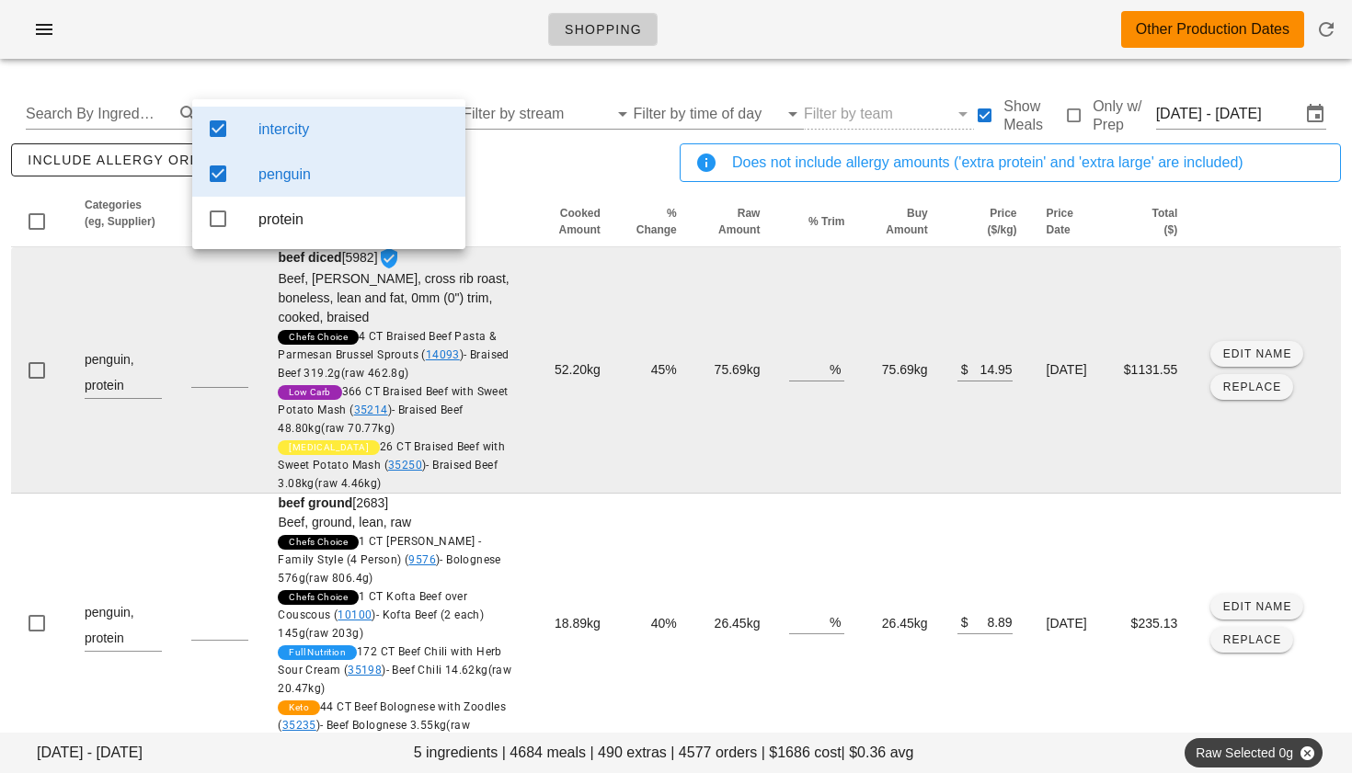
click at [542, 308] on td "52.20kg" at bounding box center [571, 370] width 87 height 246
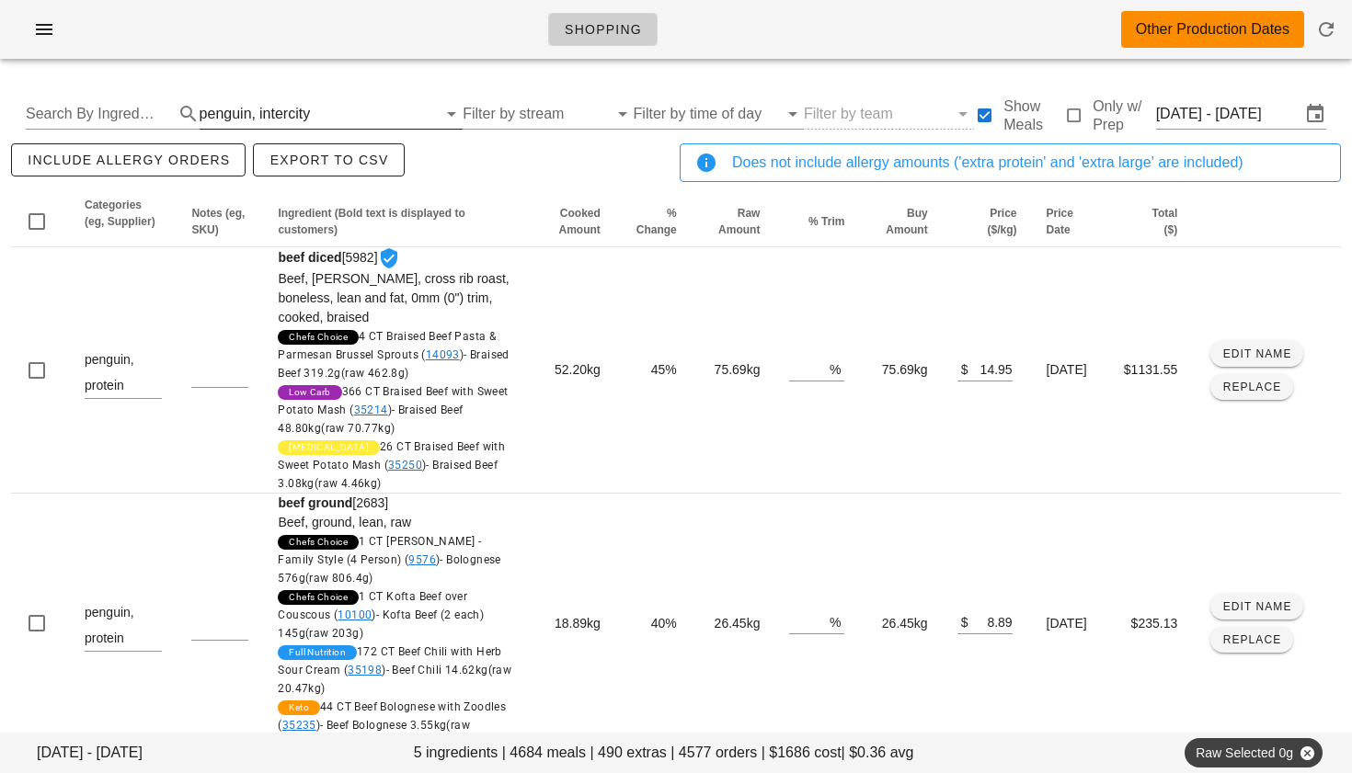
click at [221, 110] on div "penguin," at bounding box center [228, 114] width 56 height 17
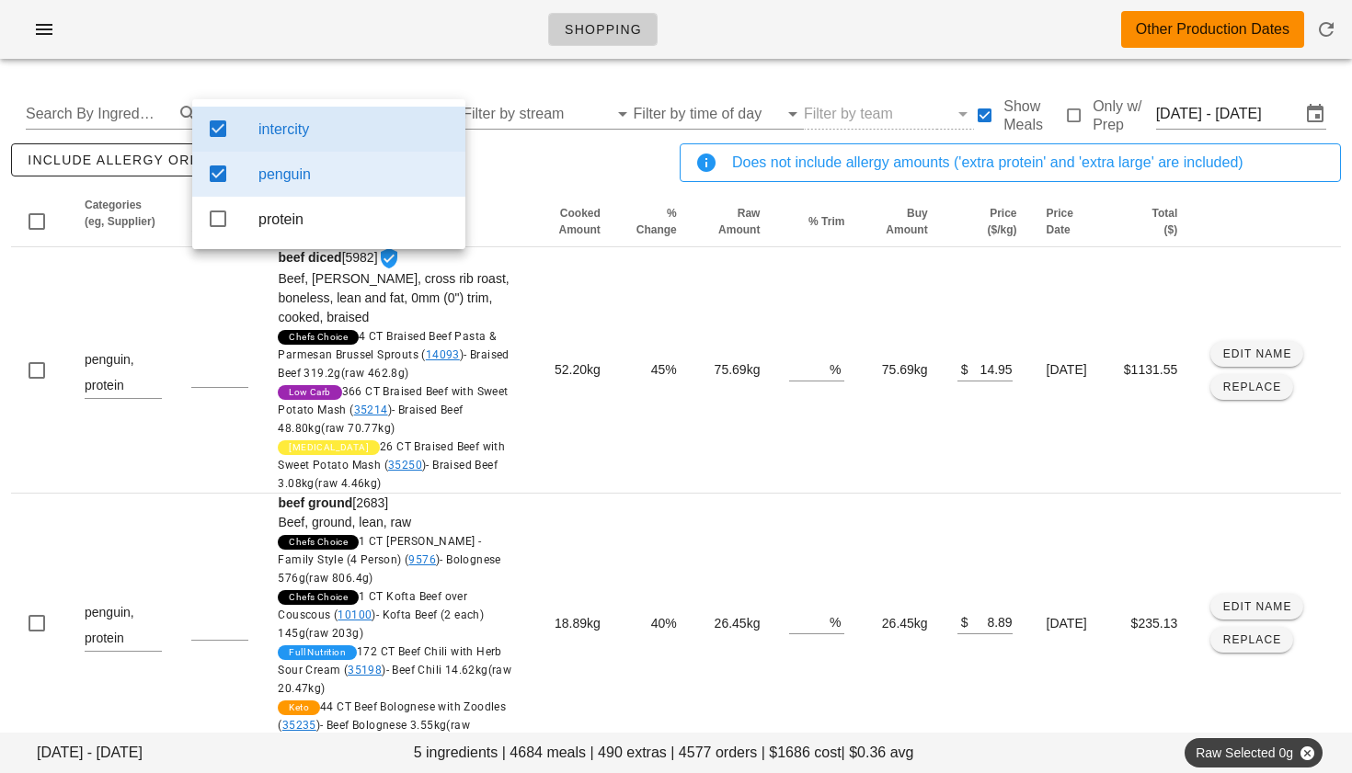
click at [219, 132] on icon at bounding box center [218, 129] width 22 height 22
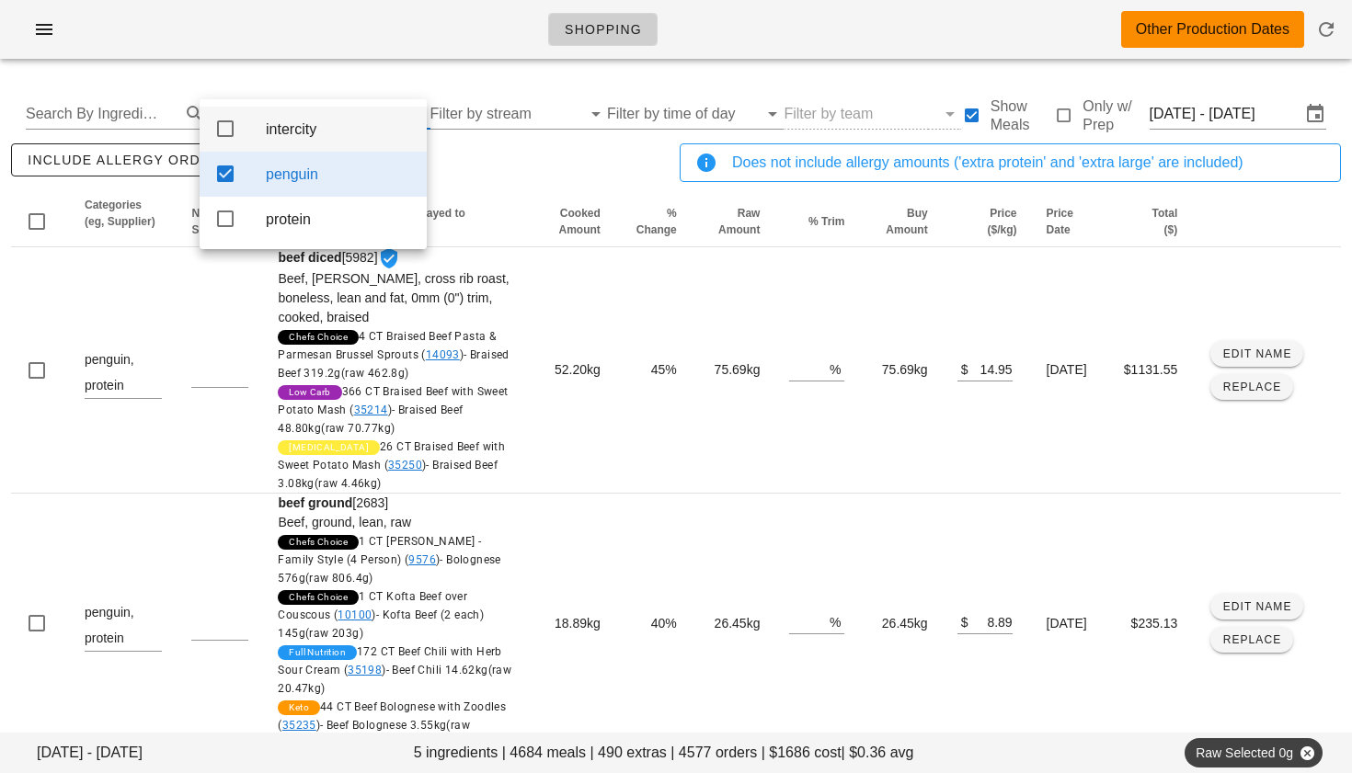
drag, startPoint x: 219, startPoint y: 169, endPoint x: 247, endPoint y: 133, distance: 45.8
click at [219, 169] on icon at bounding box center [225, 174] width 22 height 22
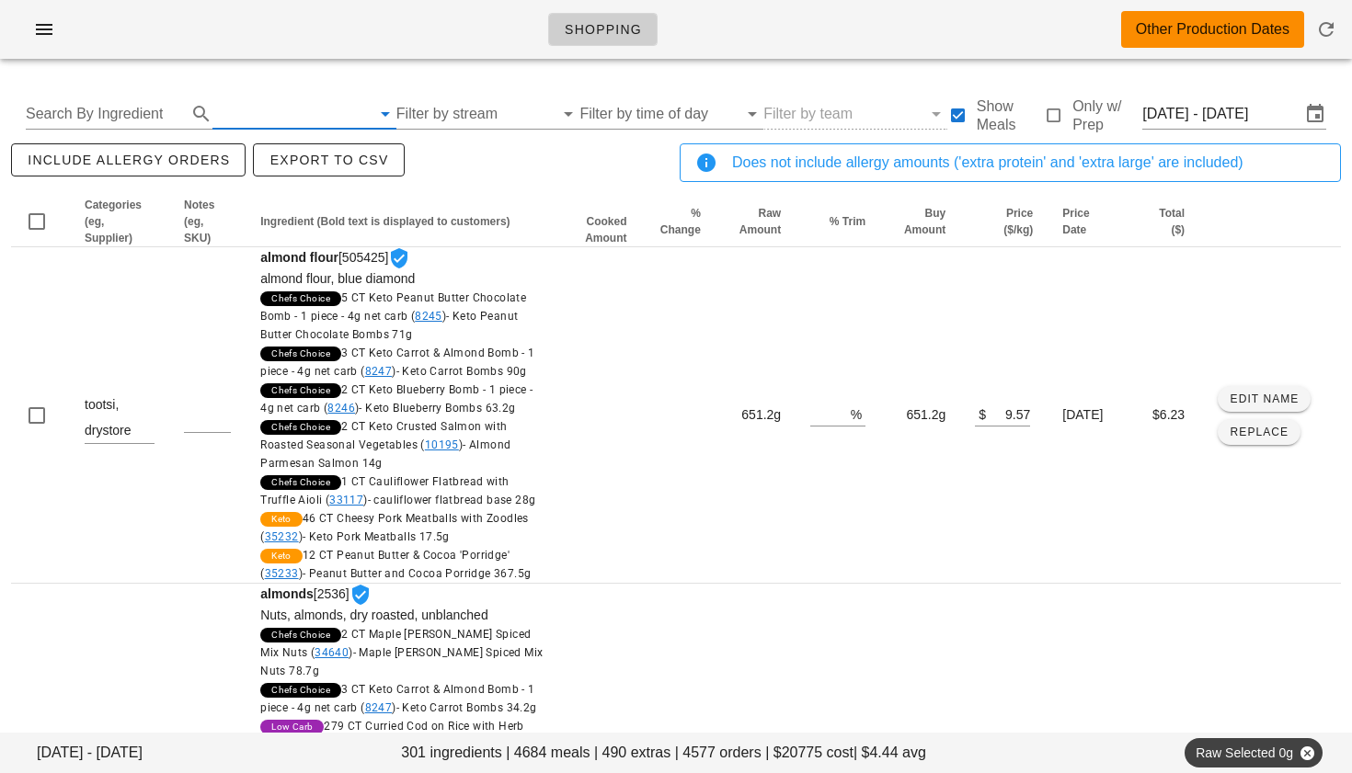
click at [232, 114] on input "text" at bounding box center [291, 113] width 158 height 29
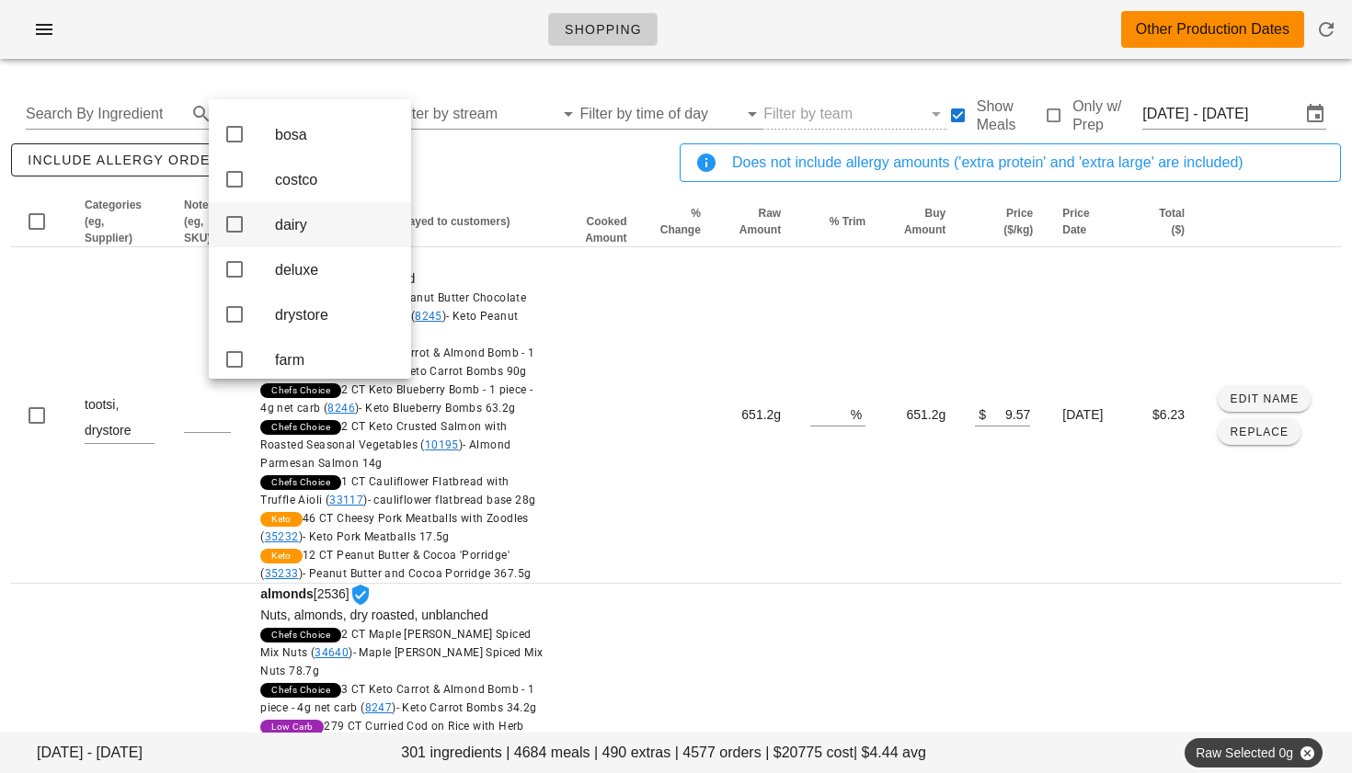
scroll to position [69, 0]
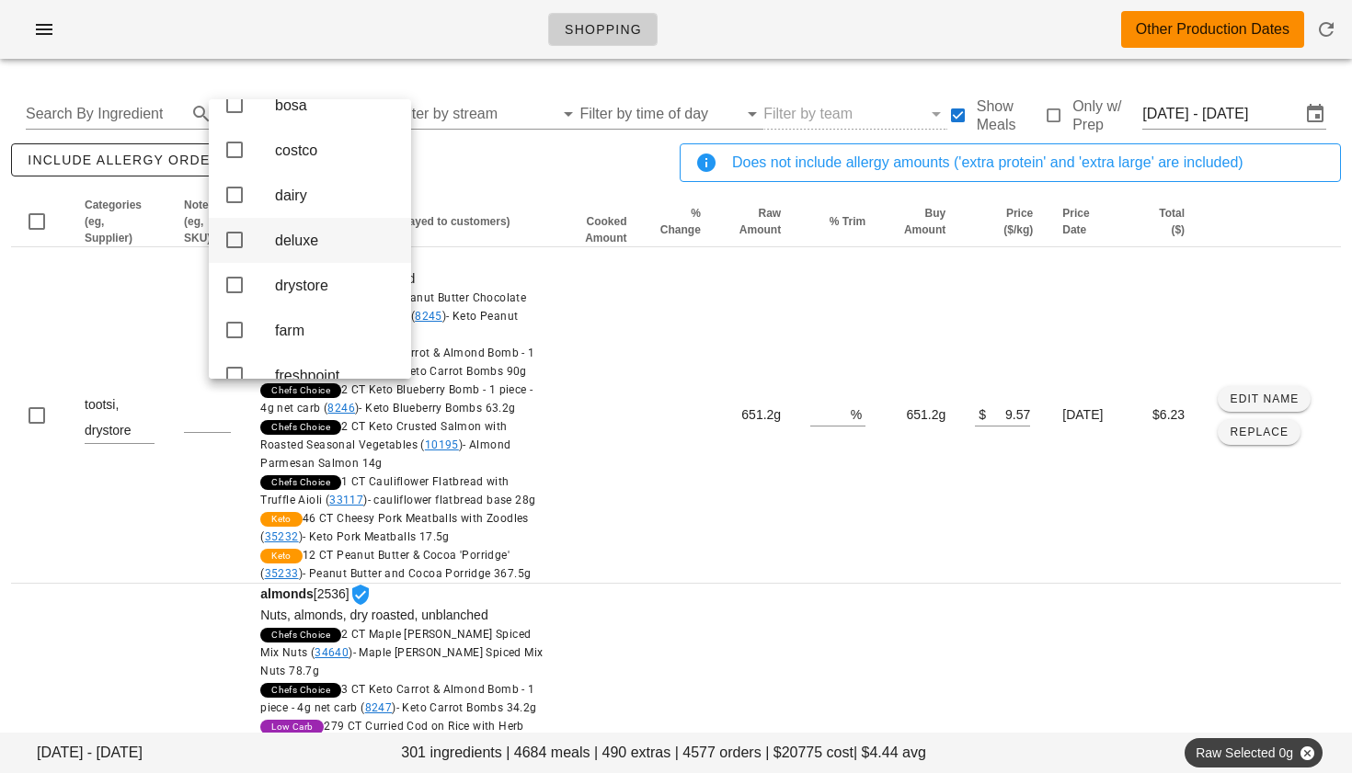
click at [230, 249] on icon at bounding box center [234, 240] width 22 height 22
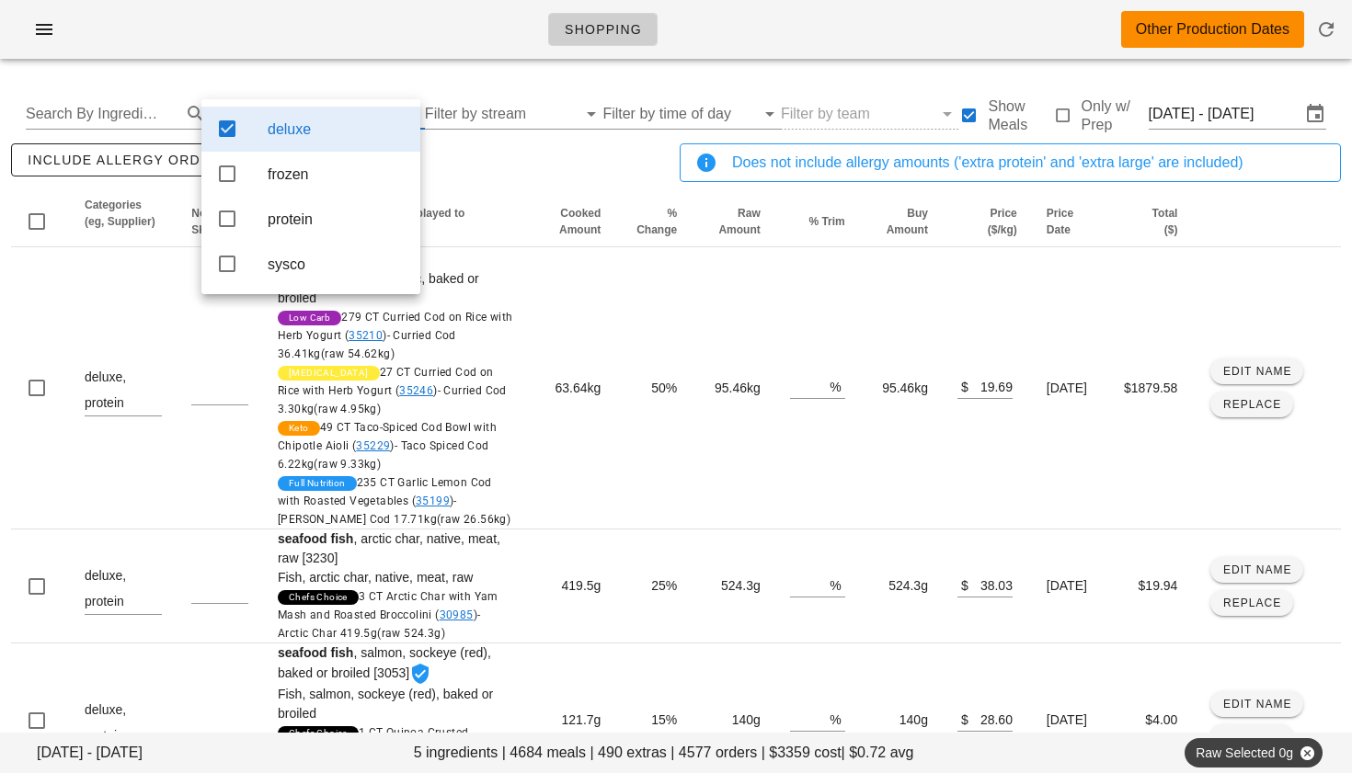
scroll to position [0, 0]
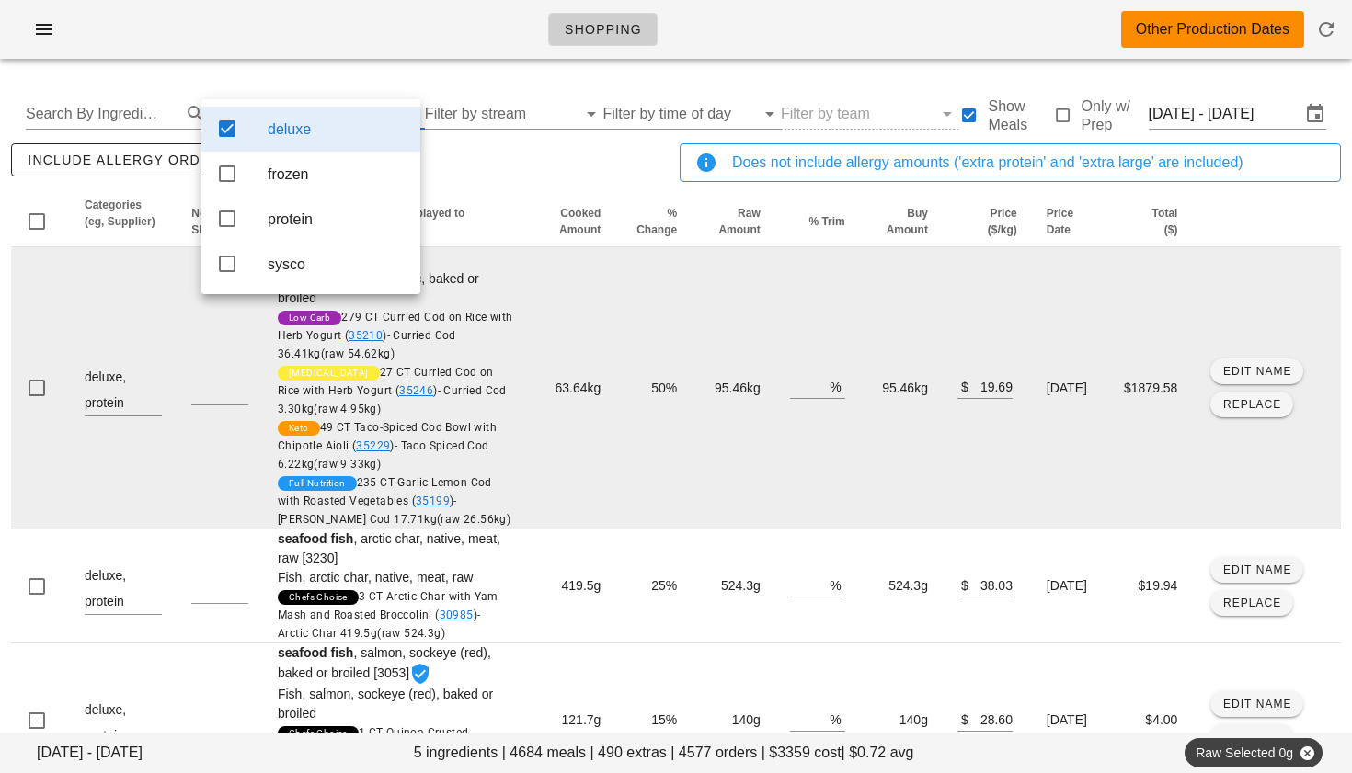
click at [561, 299] on td "63.64kg" at bounding box center [572, 388] width 87 height 282
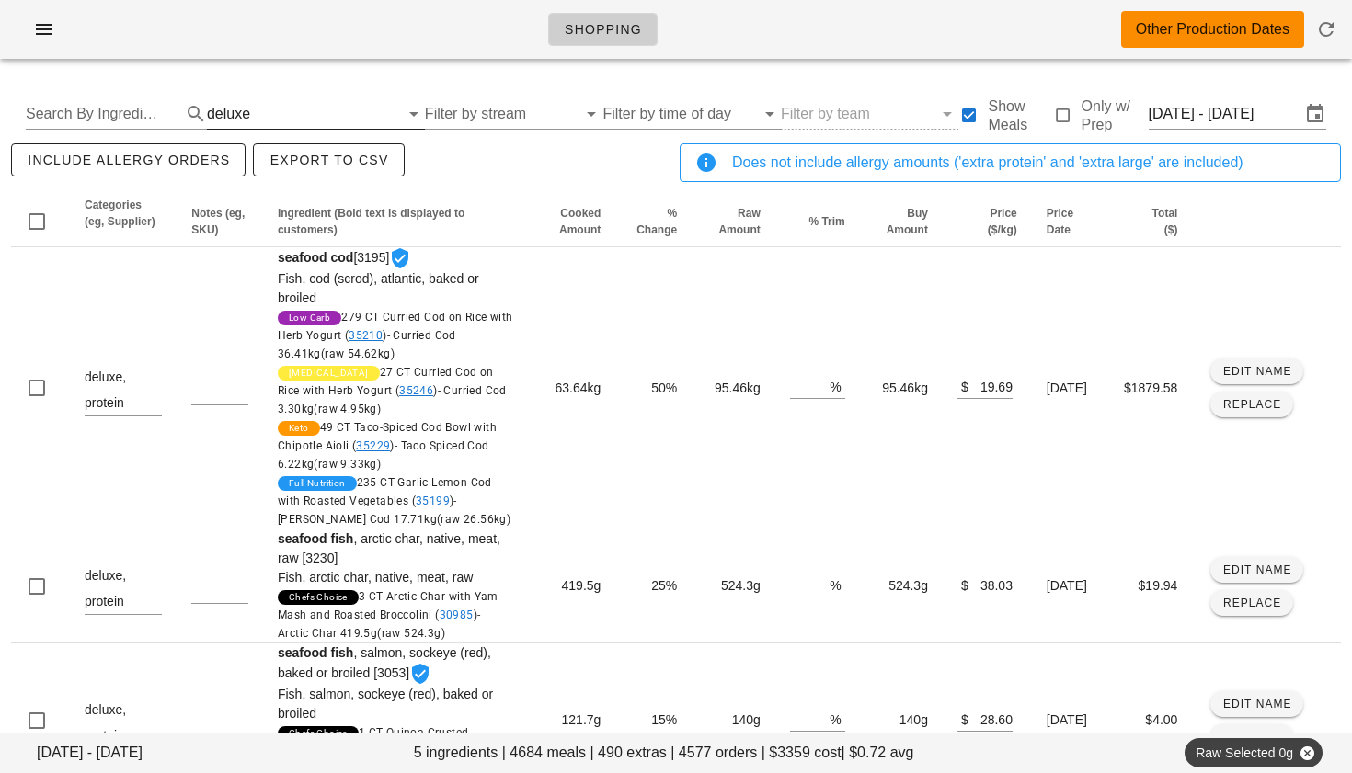
click at [254, 115] on input "text" at bounding box center [326, 113] width 145 height 29
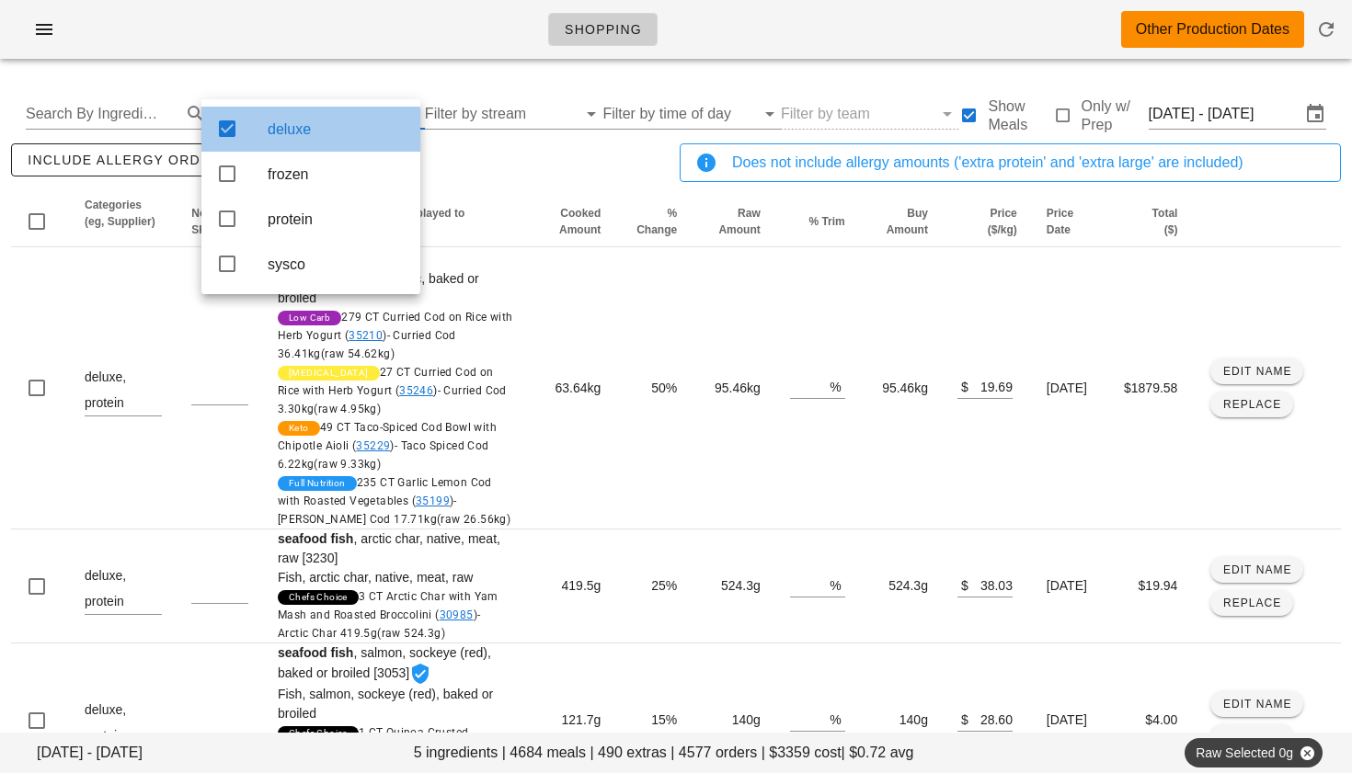
click at [226, 126] on icon at bounding box center [227, 129] width 22 height 22
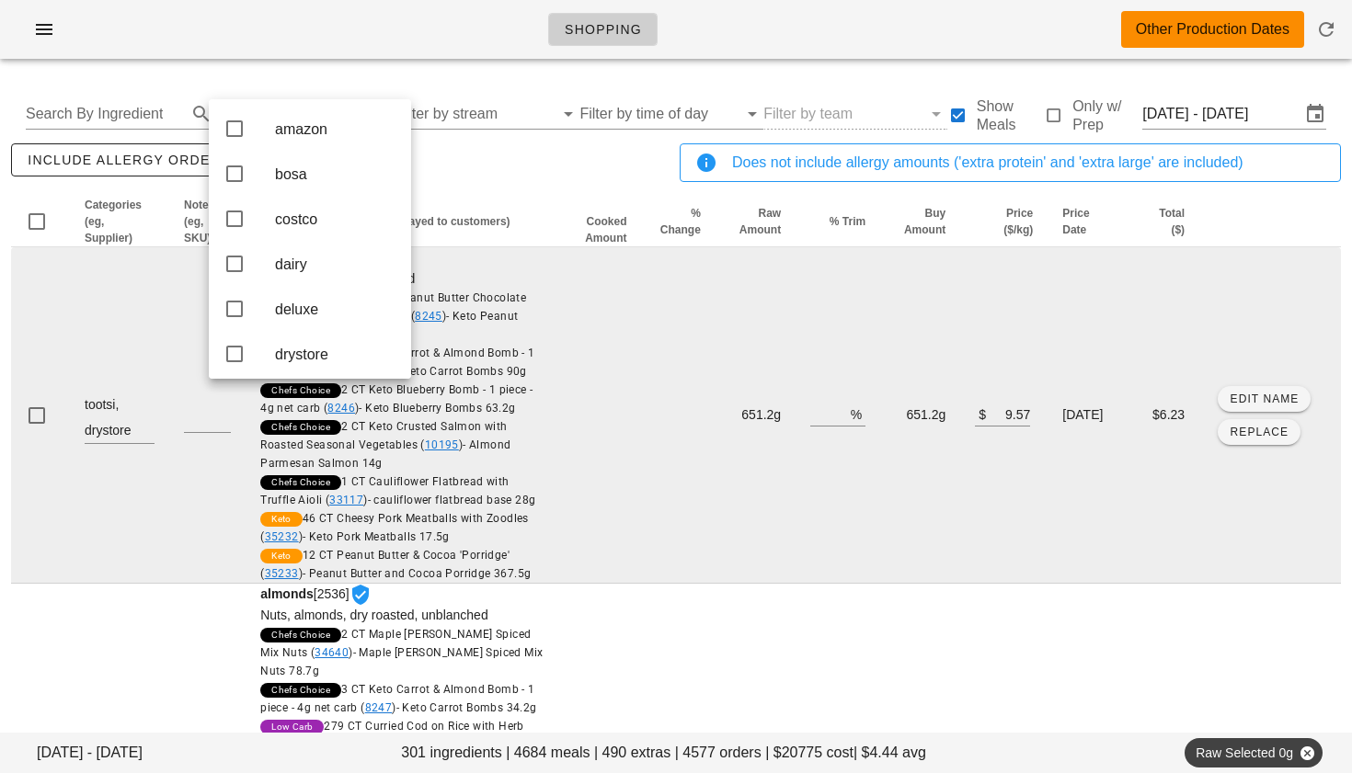
click at [174, 292] on td at bounding box center [207, 415] width 76 height 337
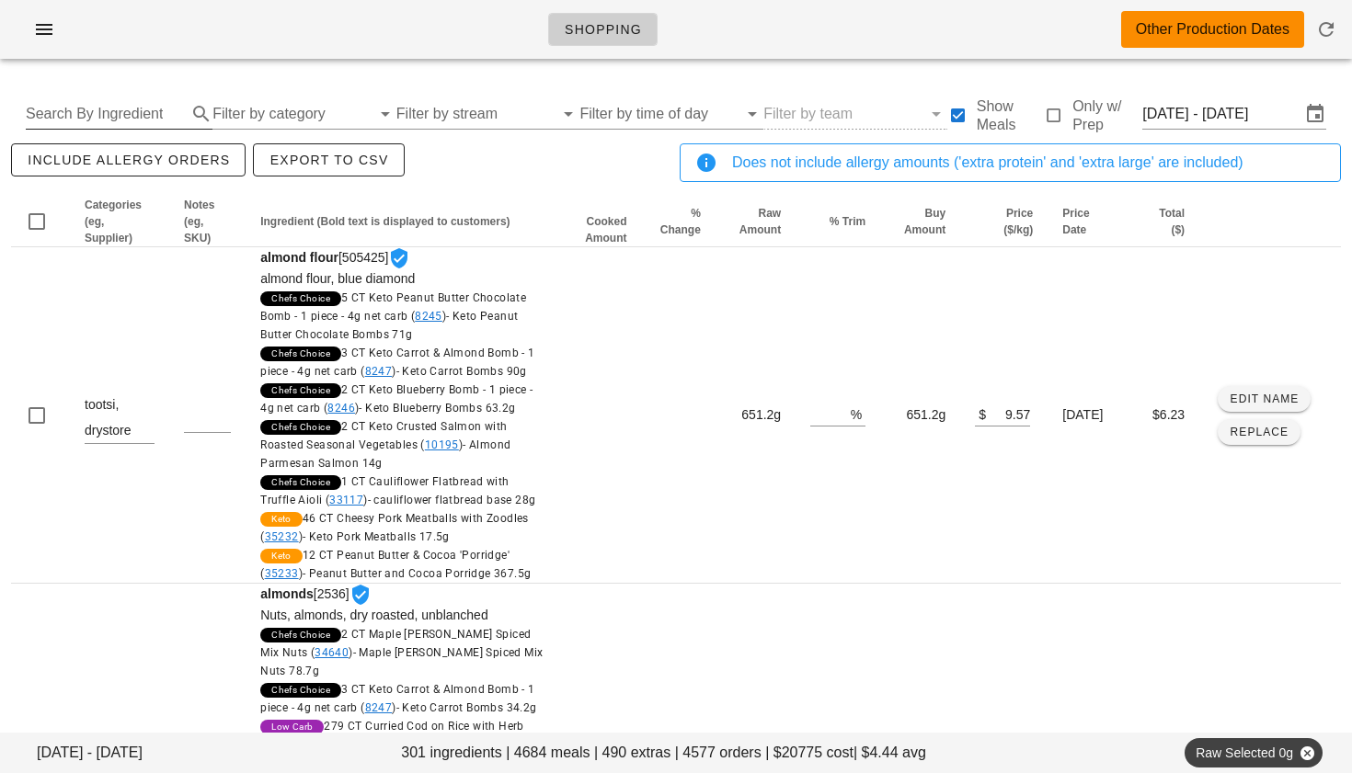
click at [111, 120] on input "Search By Ingredient" at bounding box center [104, 113] width 157 height 29
type input "tempeh"
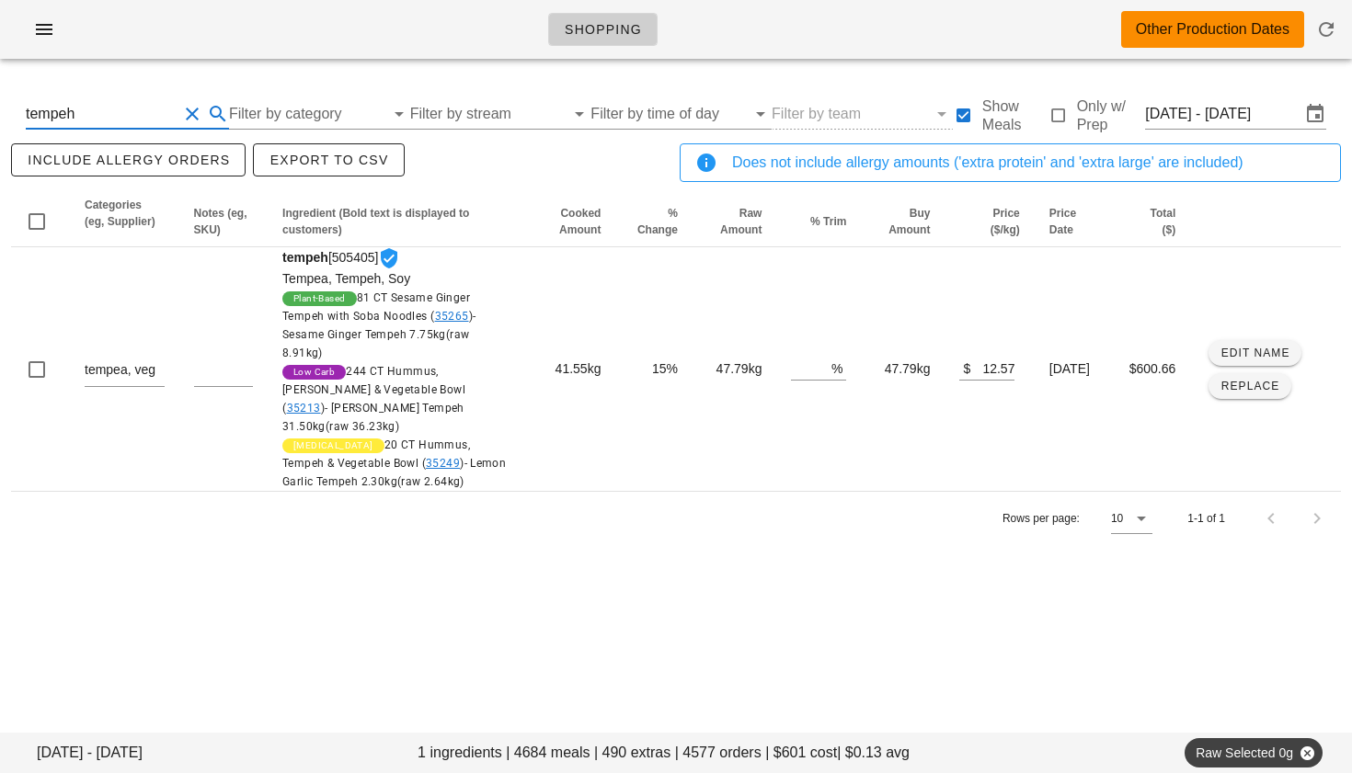
click at [188, 112] on button "Clear Search By Ingredient" at bounding box center [192, 114] width 22 height 22
type input "tofu"
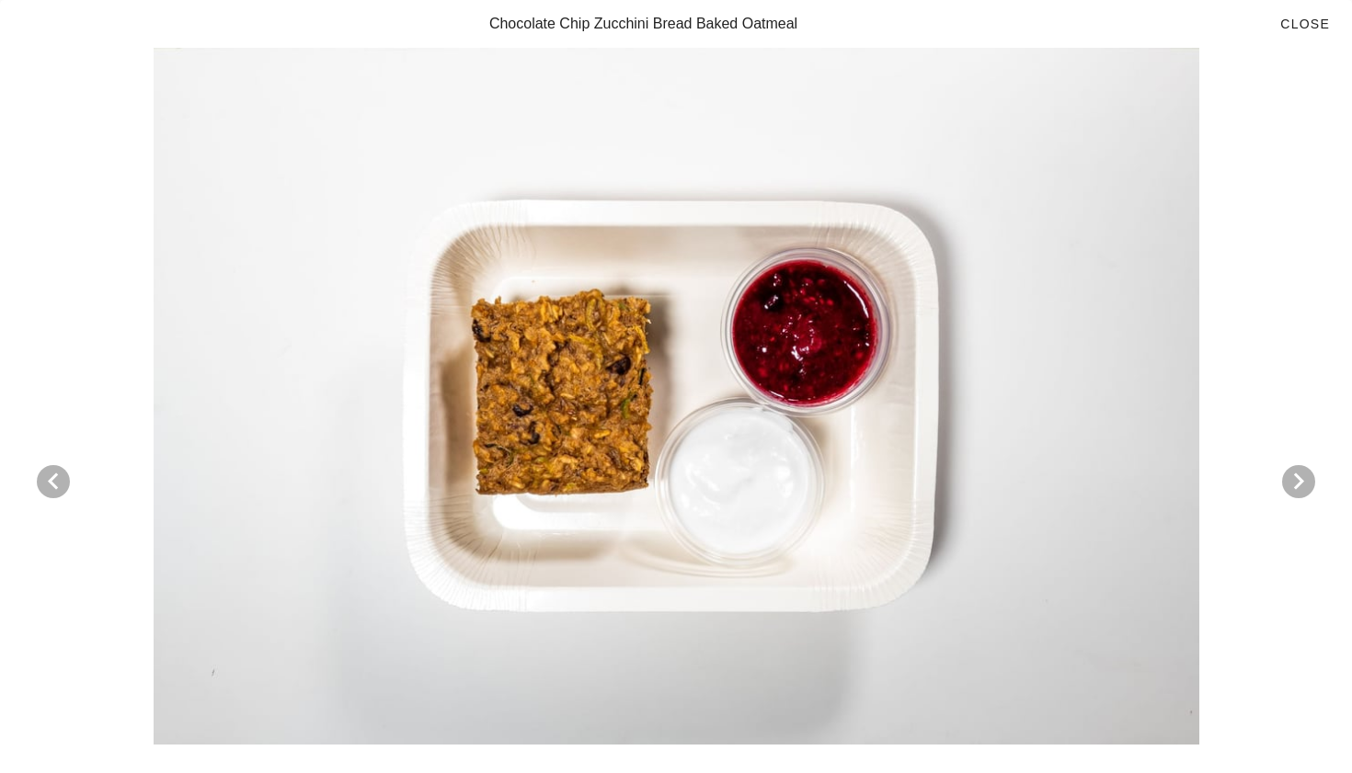
scroll to position [1890, 0]
